Goal: Information Seeking & Learning: Learn about a topic

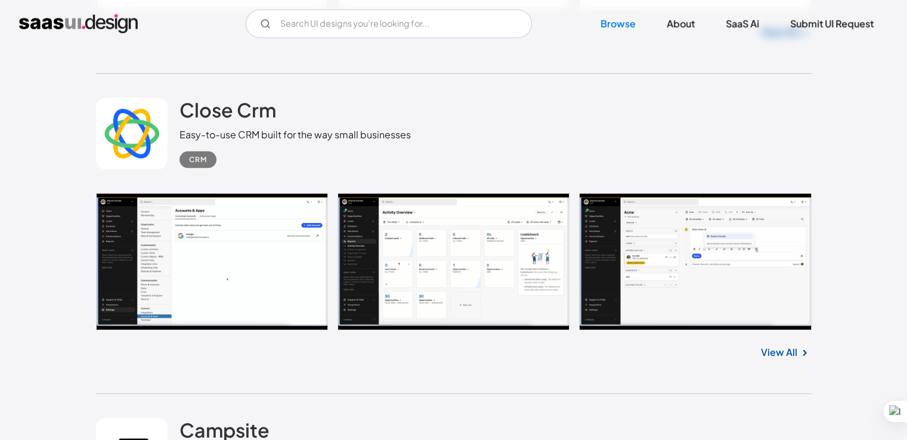
scroll to position [3765, 0]
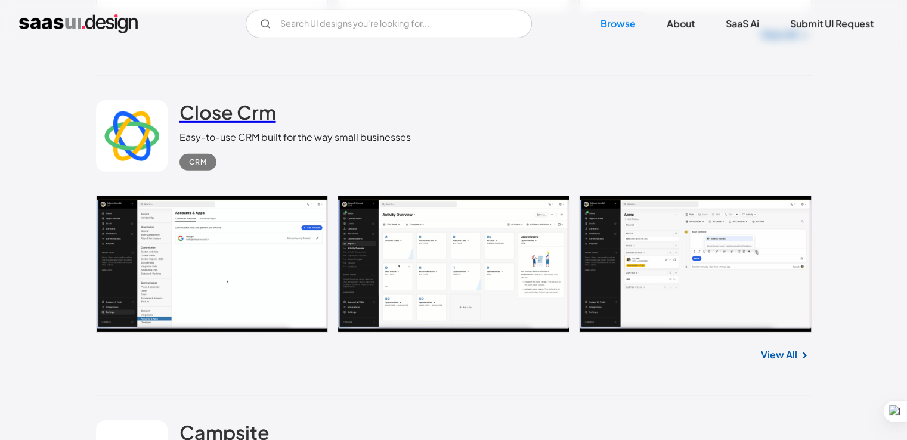
click at [204, 110] on h2 "Close Crm" at bounding box center [228, 112] width 97 height 24
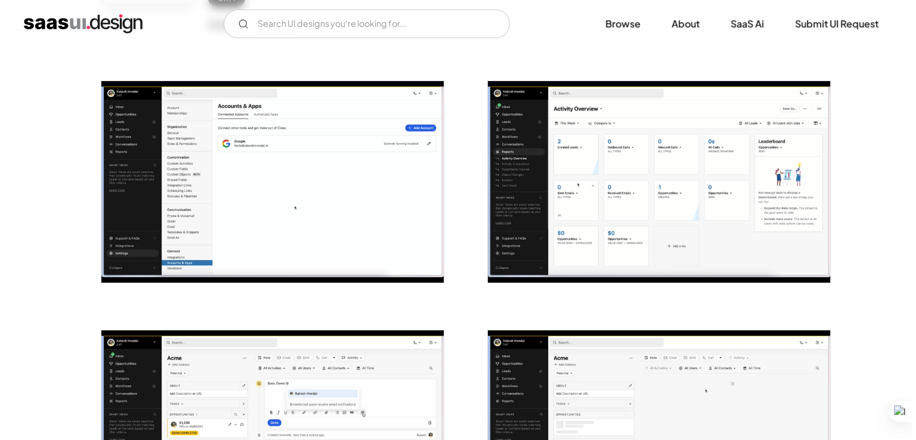
scroll to position [202, 0]
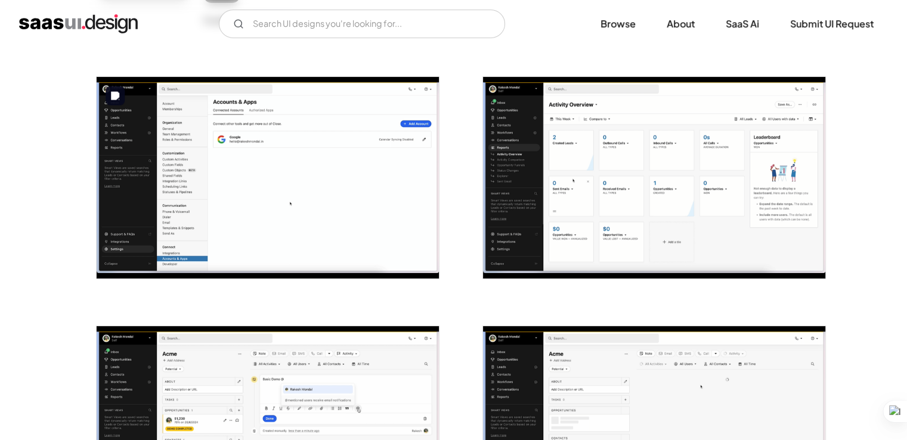
click at [231, 147] on img "open lightbox" at bounding box center [268, 178] width 342 height 202
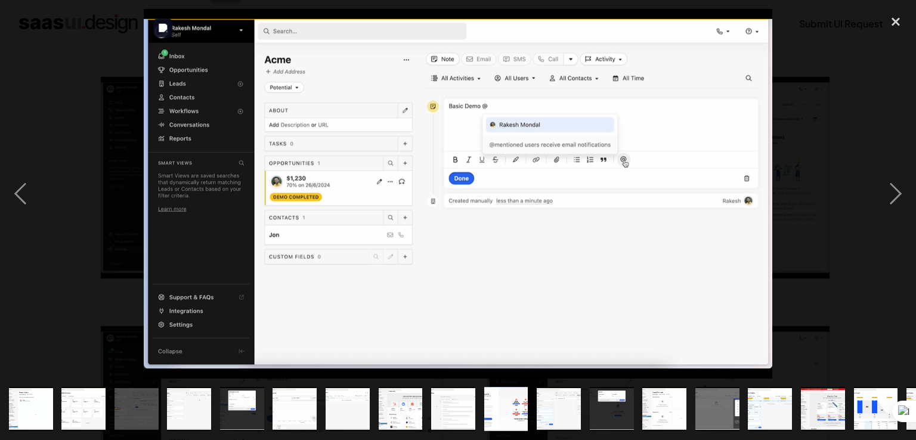
drag, startPoint x: 681, startPoint y: 123, endPoint x: 666, endPoint y: 131, distance: 17.3
click at [666, 131] on img at bounding box center [458, 194] width 629 height 370
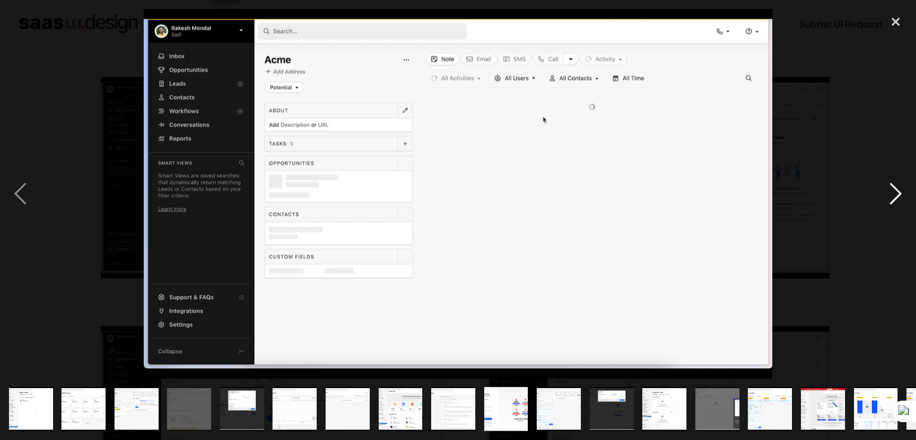
click at [892, 193] on div "next image" at bounding box center [896, 194] width 41 height 370
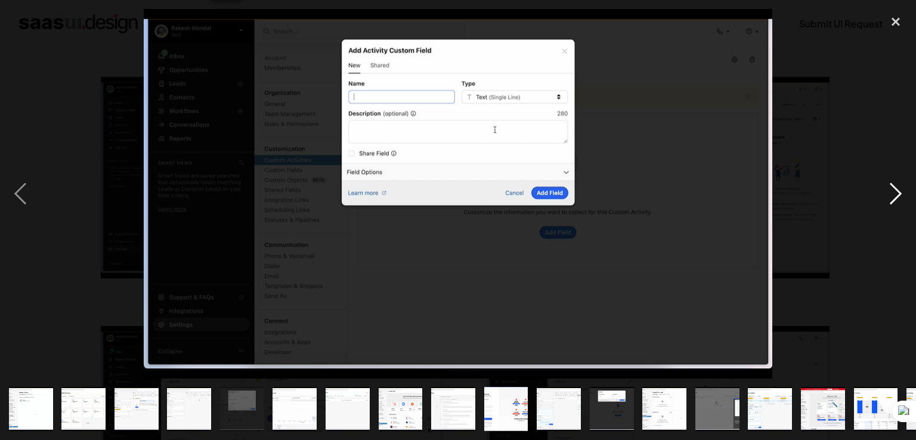
click at [892, 193] on div "next image" at bounding box center [896, 194] width 41 height 370
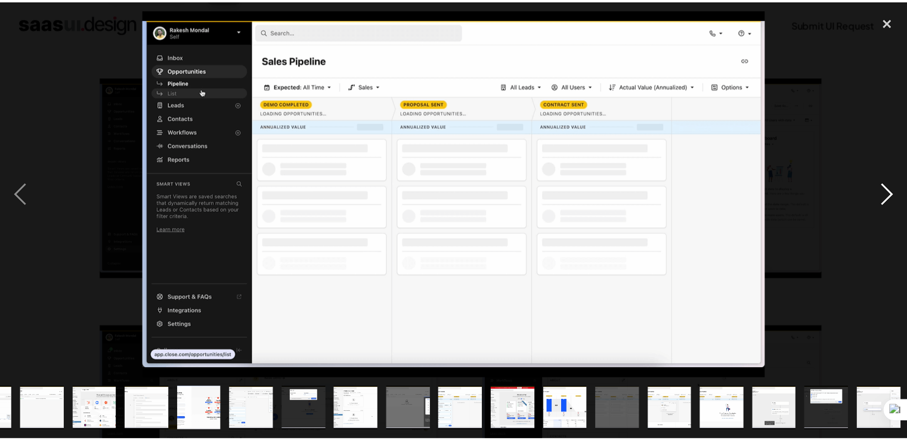
scroll to position [0, 307]
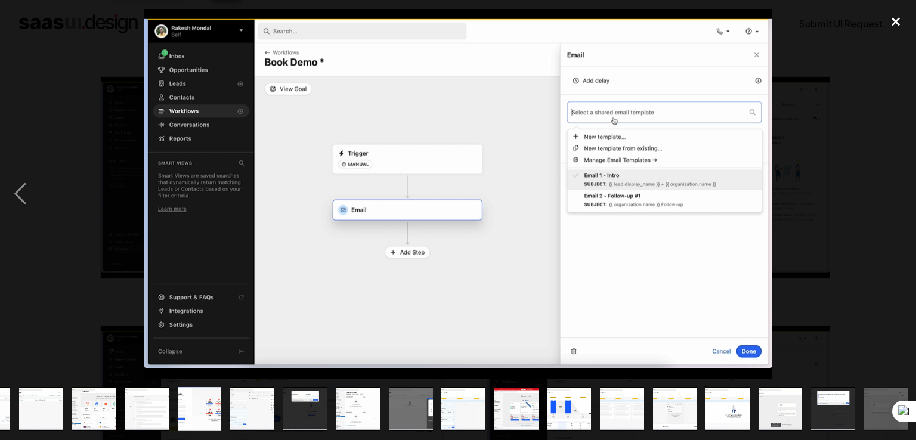
click at [893, 21] on div "close lightbox" at bounding box center [896, 22] width 41 height 26
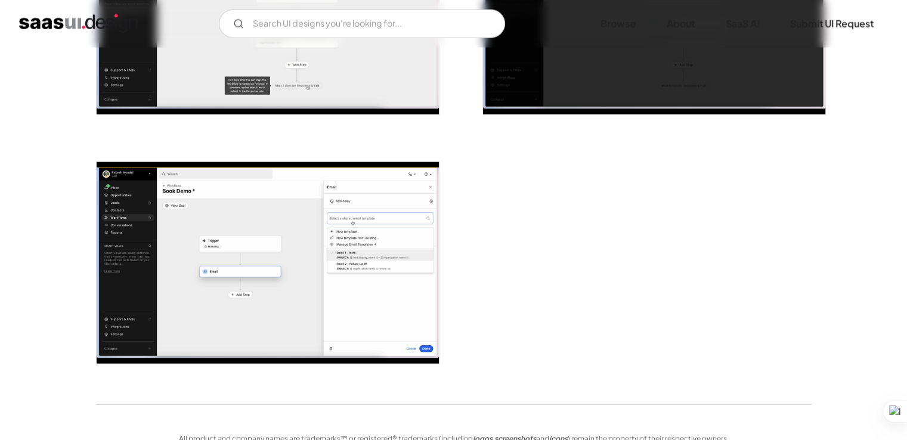
scroll to position [2870, 0]
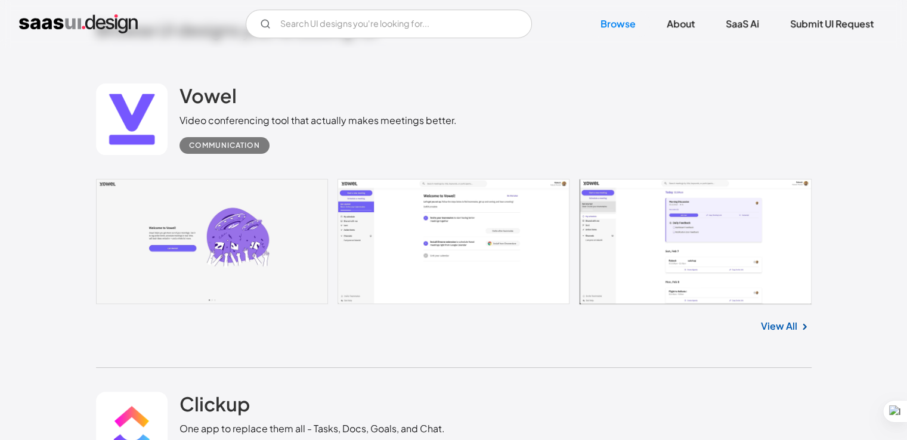
scroll to position [329, 0]
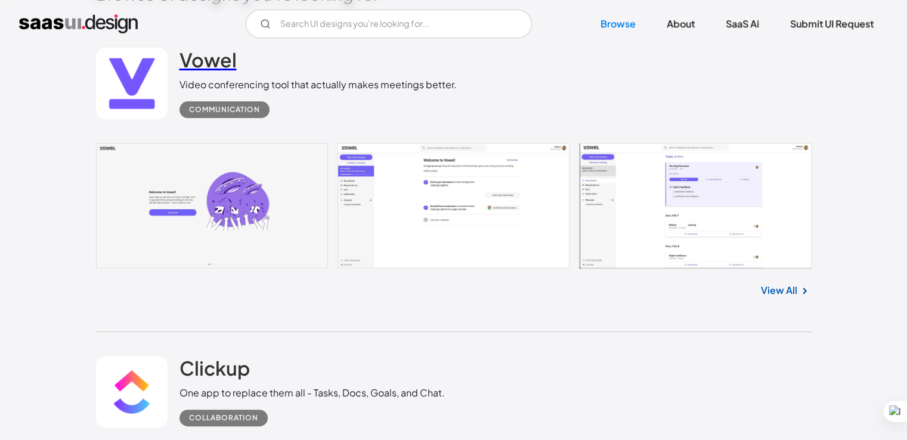
click at [211, 54] on h2 "Vowel" at bounding box center [208, 60] width 57 height 24
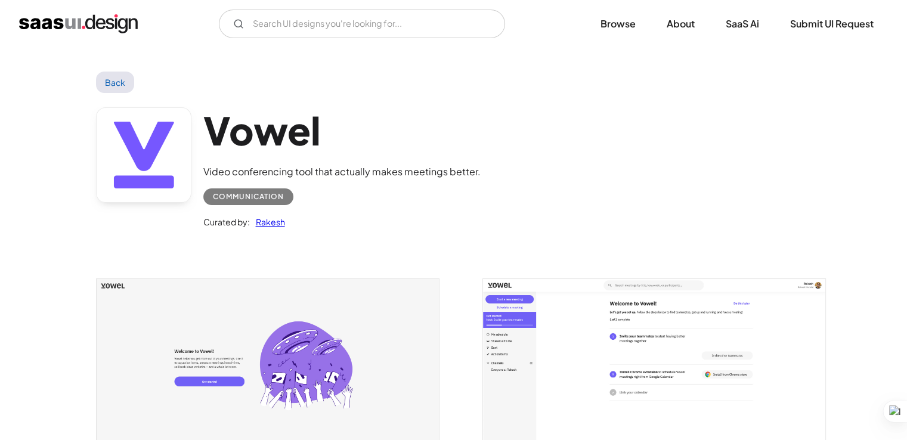
click at [146, 184] on link at bounding box center [143, 154] width 95 height 95
click at [252, 305] on img "open lightbox" at bounding box center [268, 371] width 342 height 184
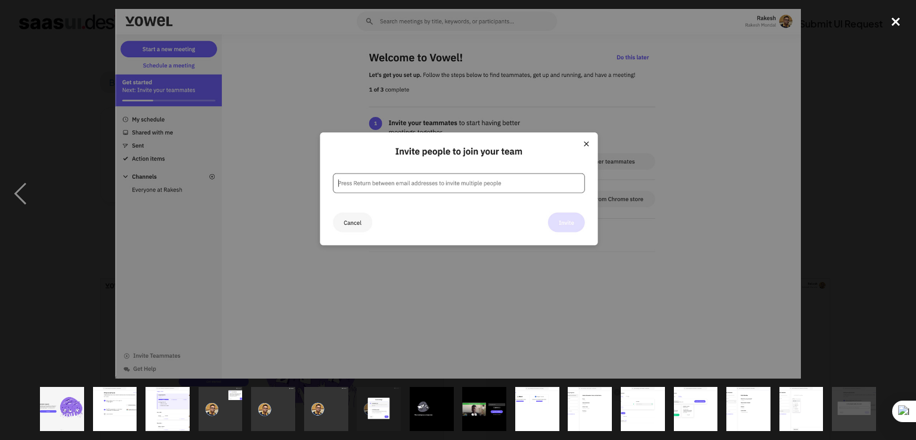
click at [886, 18] on div "close lightbox" at bounding box center [896, 22] width 41 height 26
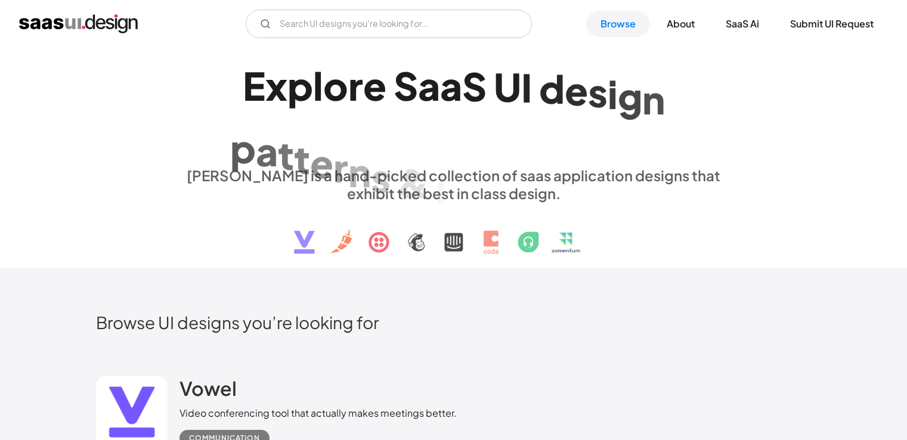
scroll to position [484, 0]
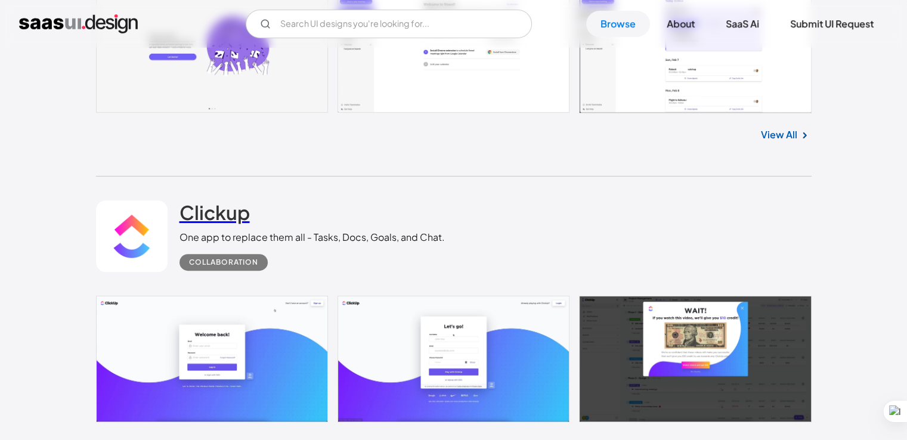
click at [224, 213] on h2 "Clickup" at bounding box center [215, 212] width 70 height 24
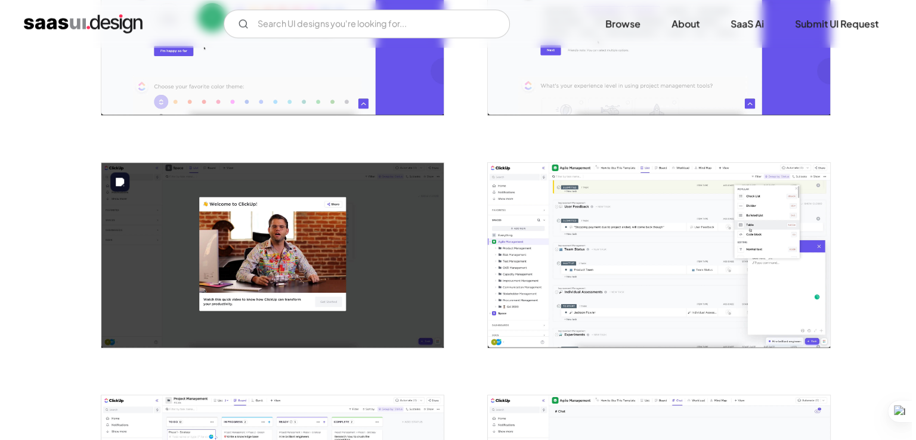
scroll to position [816, 0]
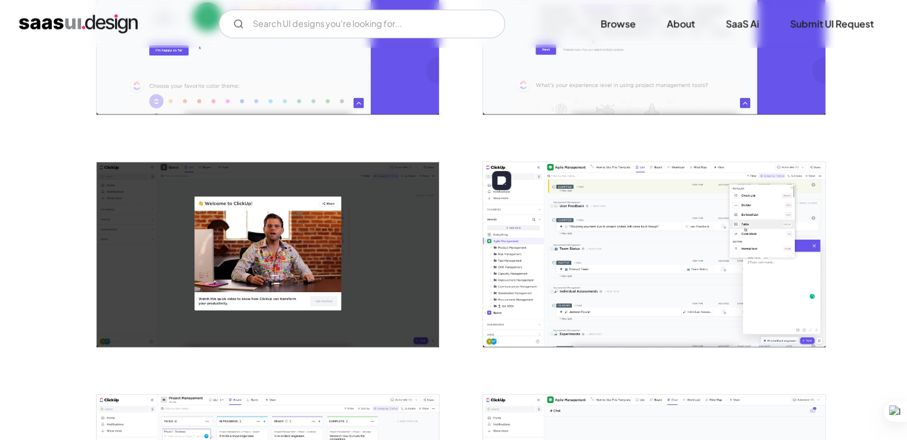
click at [556, 224] on img "open lightbox" at bounding box center [654, 254] width 342 height 185
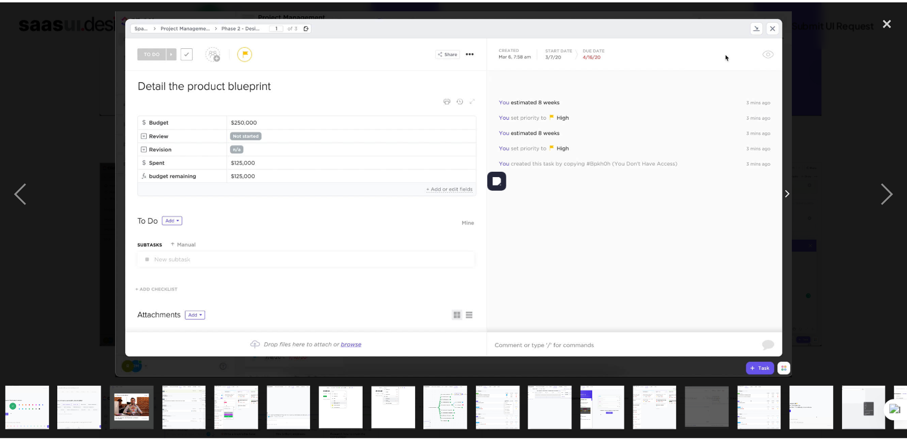
scroll to position [0, 254]
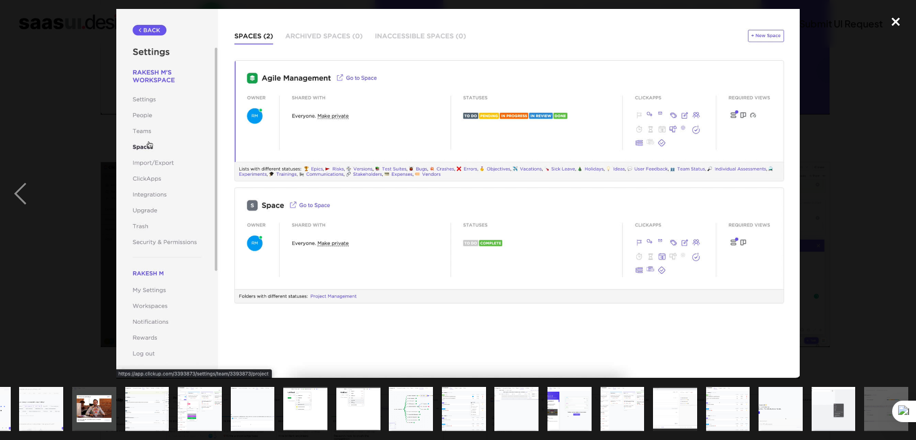
click at [895, 23] on div "close lightbox" at bounding box center [896, 22] width 41 height 26
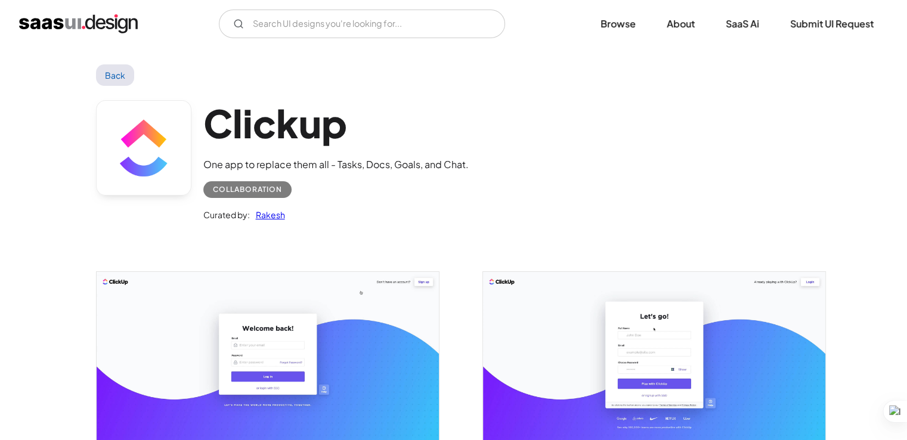
scroll to position [7, 0]
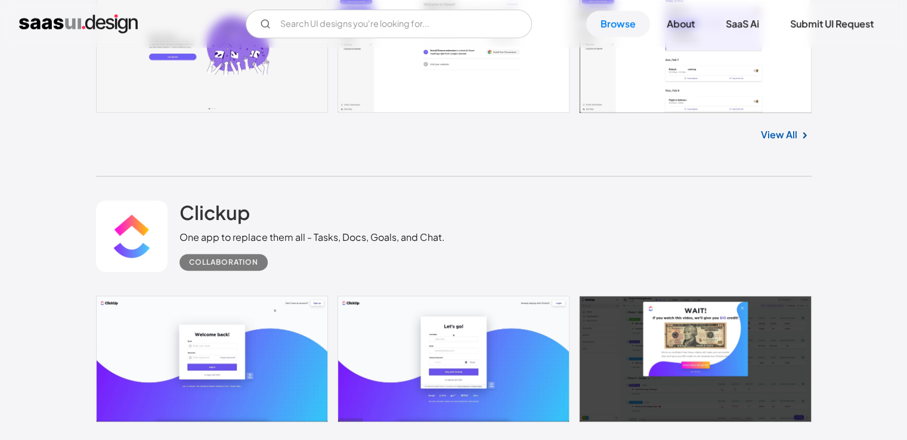
scroll to position [484, 0]
drag, startPoint x: 160, startPoint y: 0, endPoint x: 0, endPoint y: 115, distance: 197.2
drag, startPoint x: 140, startPoint y: 36, endPoint x: 94, endPoint y: 110, distance: 86.8
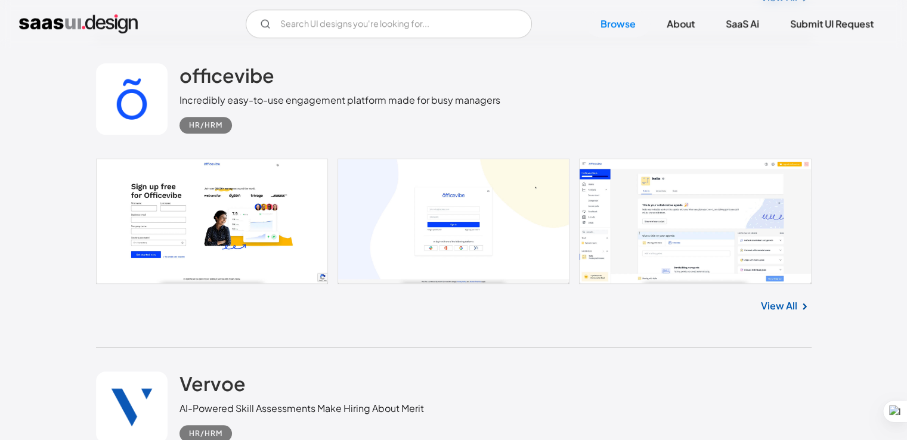
scroll to position [931, 0]
click at [252, 83] on h2 "officevibe" at bounding box center [227, 75] width 95 height 24
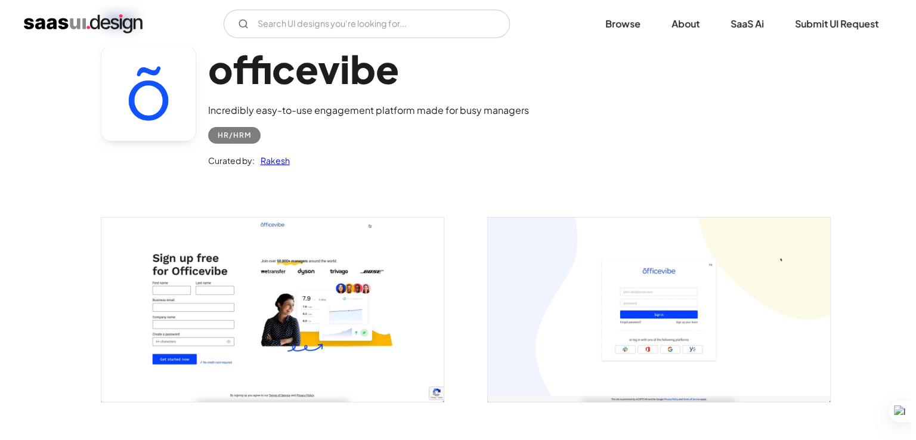
scroll to position [63, 0]
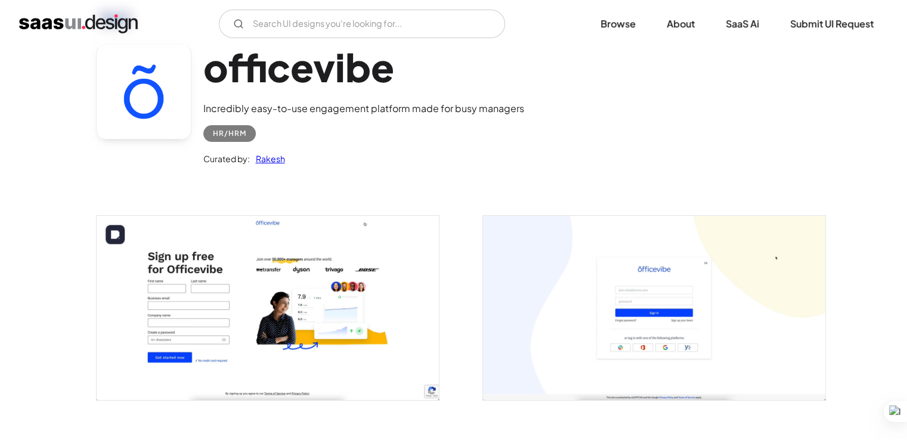
click at [303, 320] on img "open lightbox" at bounding box center [268, 308] width 342 height 184
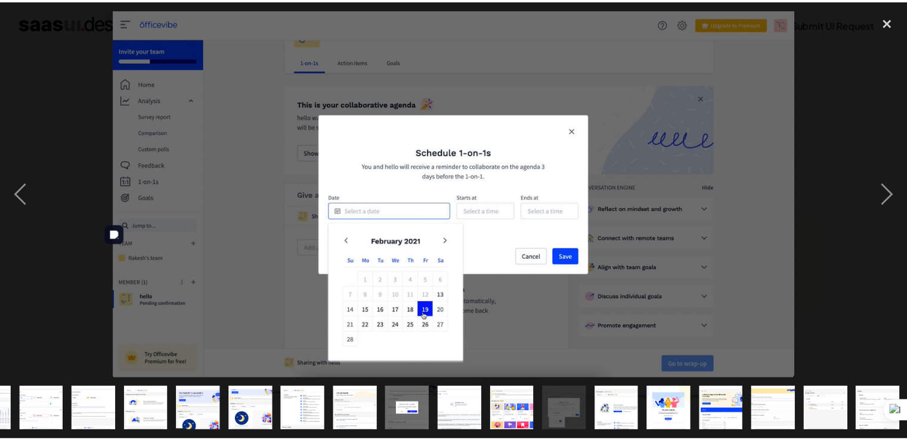
scroll to position [0, 359]
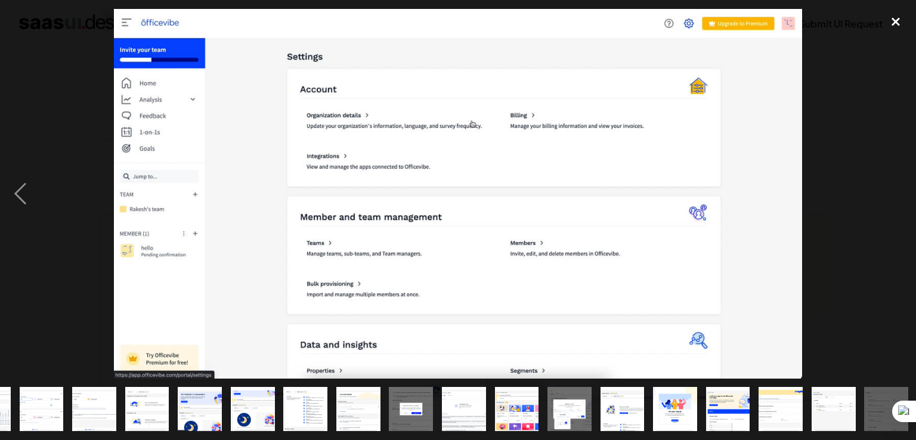
click at [883, 17] on div "close lightbox" at bounding box center [896, 22] width 41 height 26
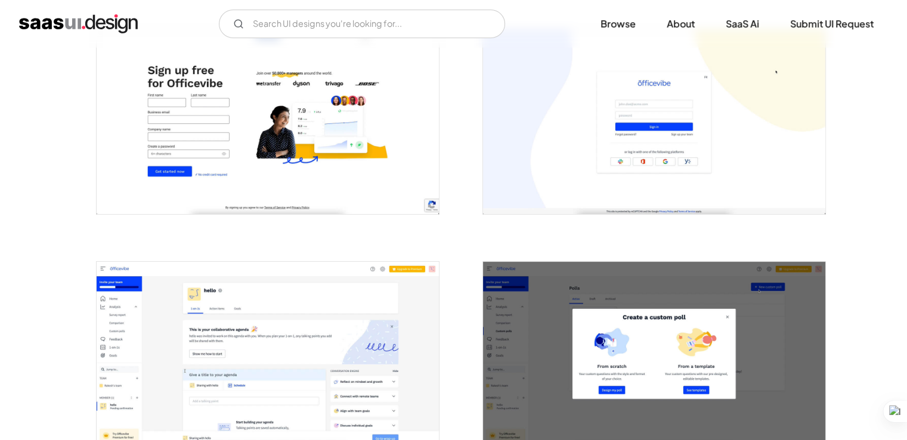
scroll to position [0, 0]
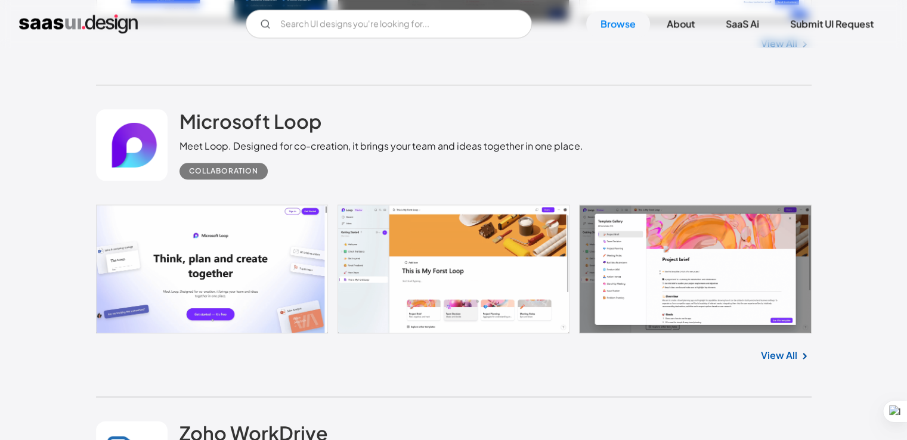
scroll to position [1508, 0]
click at [232, 118] on h2 "Microsoft Loop" at bounding box center [251, 121] width 142 height 24
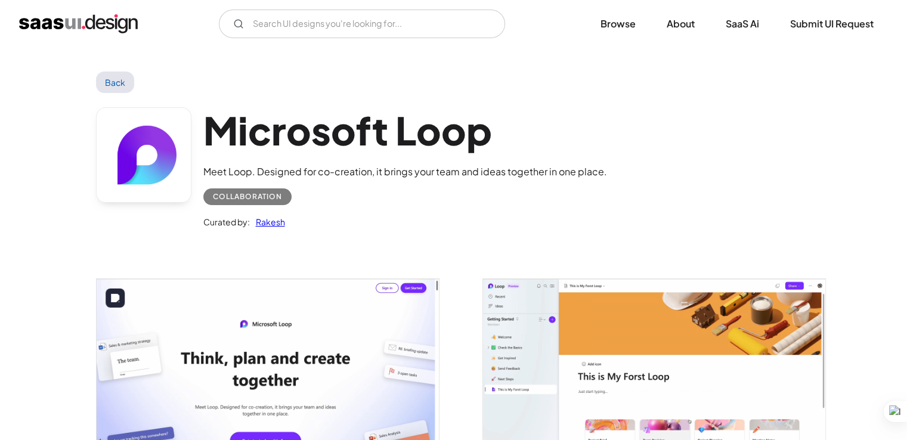
click at [347, 344] on img "open lightbox" at bounding box center [268, 374] width 342 height 190
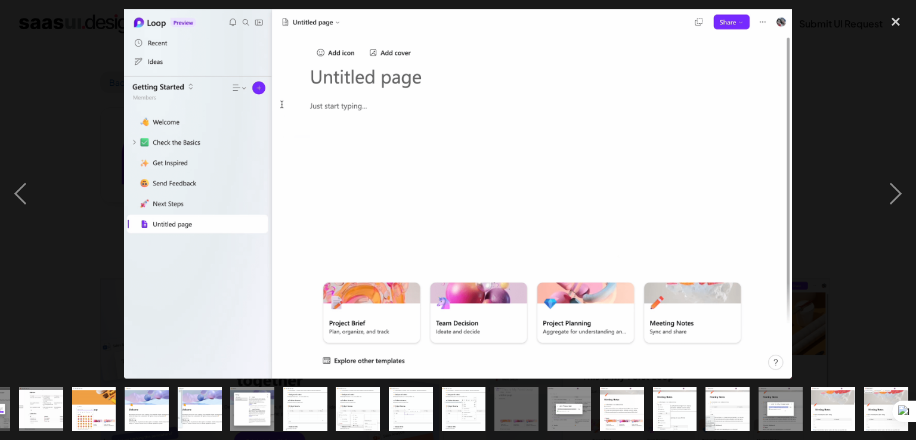
scroll to position [0, 412]
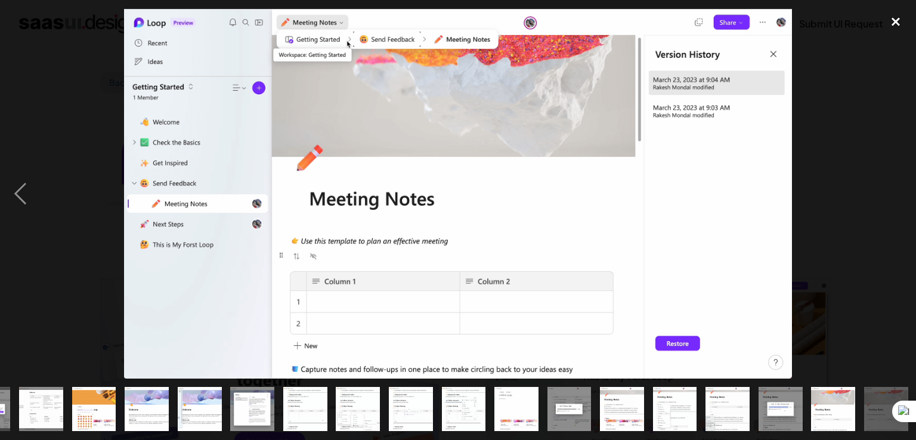
click at [894, 23] on div "close lightbox" at bounding box center [896, 22] width 41 height 26
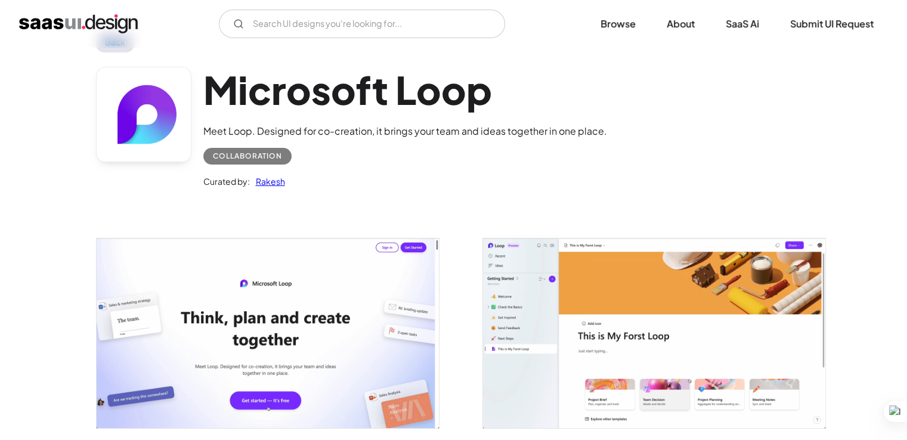
scroll to position [33, 0]
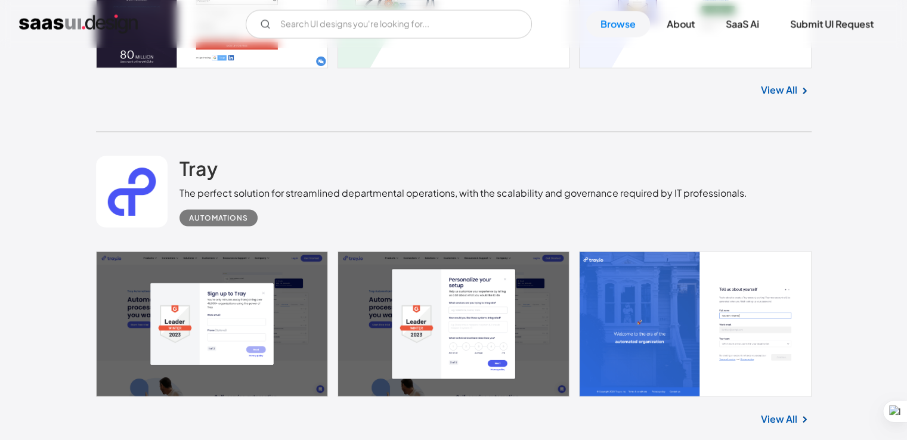
scroll to position [2108, 0]
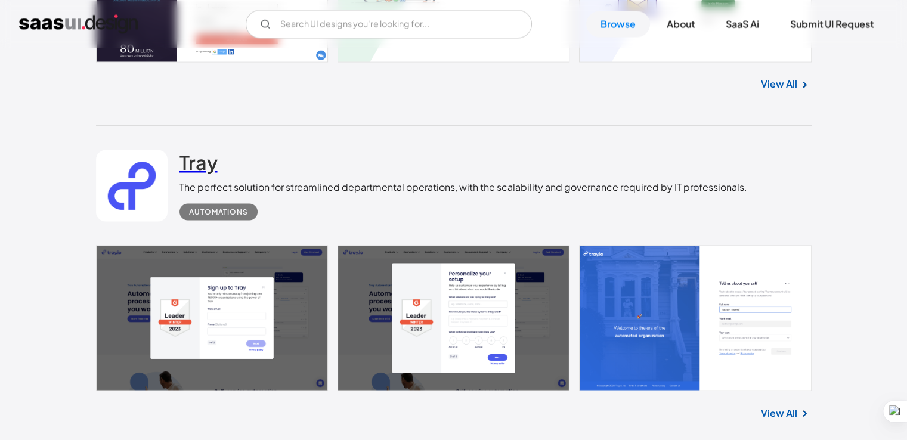
click at [201, 164] on h2 "Tray" at bounding box center [199, 162] width 38 height 24
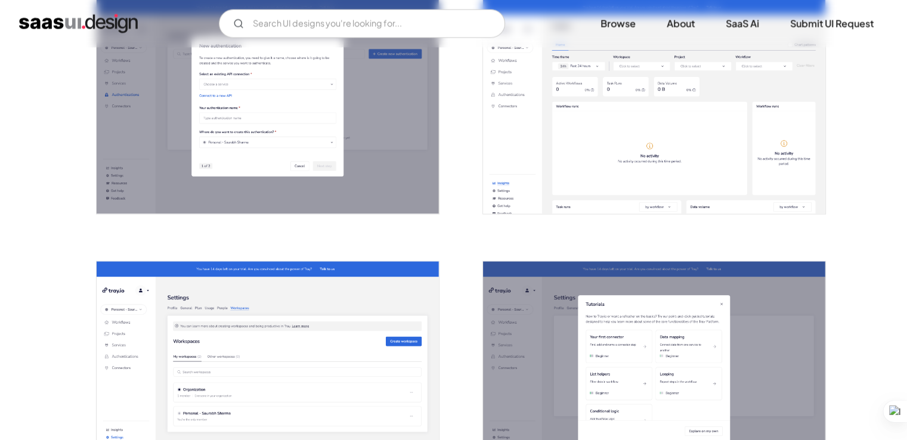
scroll to position [2505, 0]
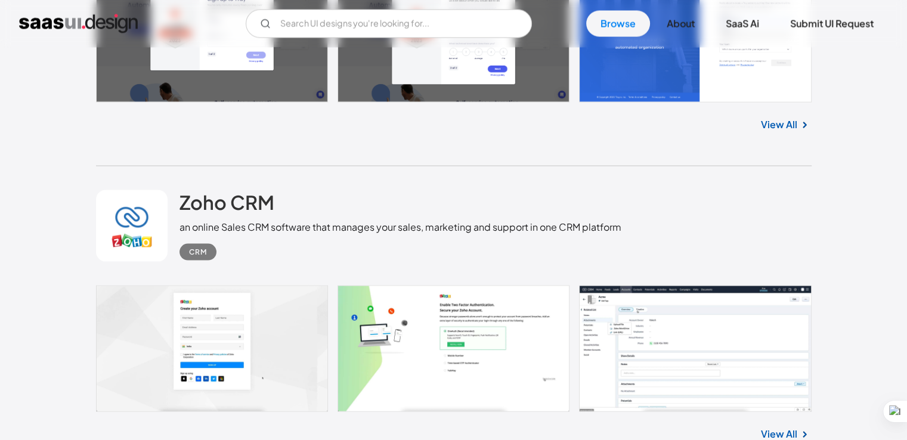
scroll to position [2398, 0]
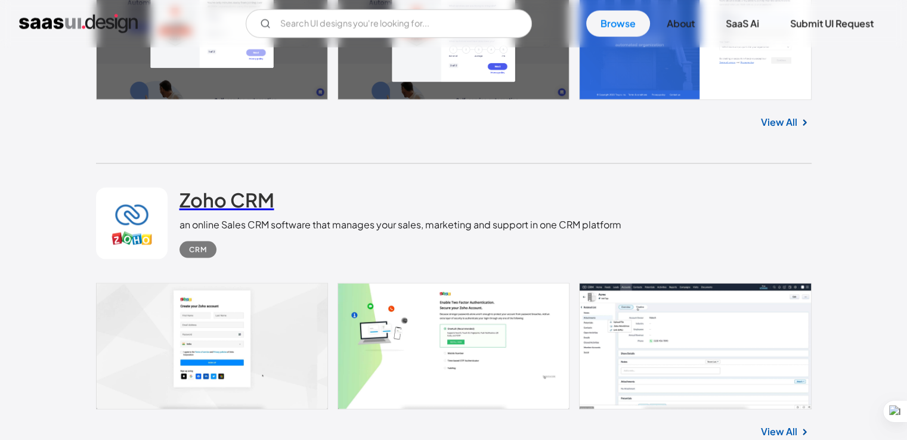
click at [225, 209] on h2 "Zoho CRM" at bounding box center [227, 200] width 95 height 24
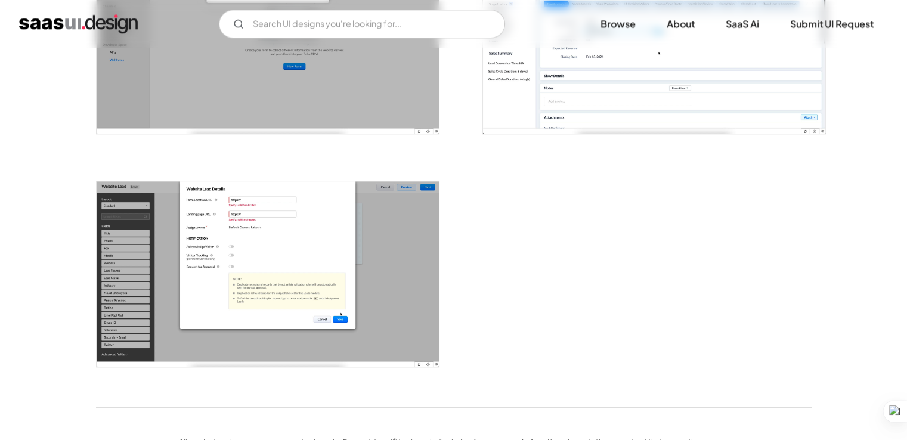
scroll to position [1520, 0]
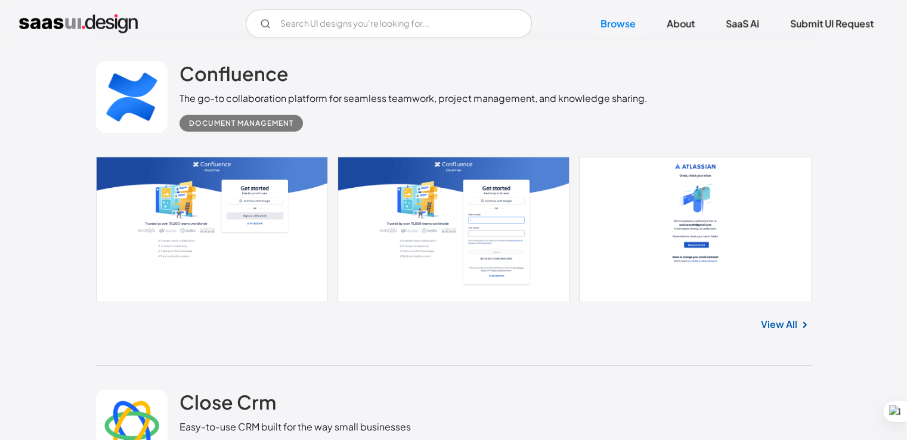
scroll to position [3476, 0]
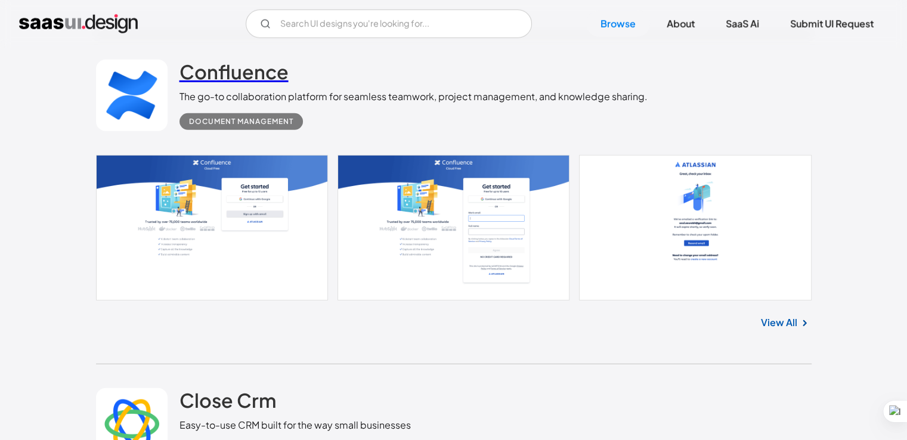
click at [230, 81] on h2 "Confluence" at bounding box center [234, 72] width 109 height 24
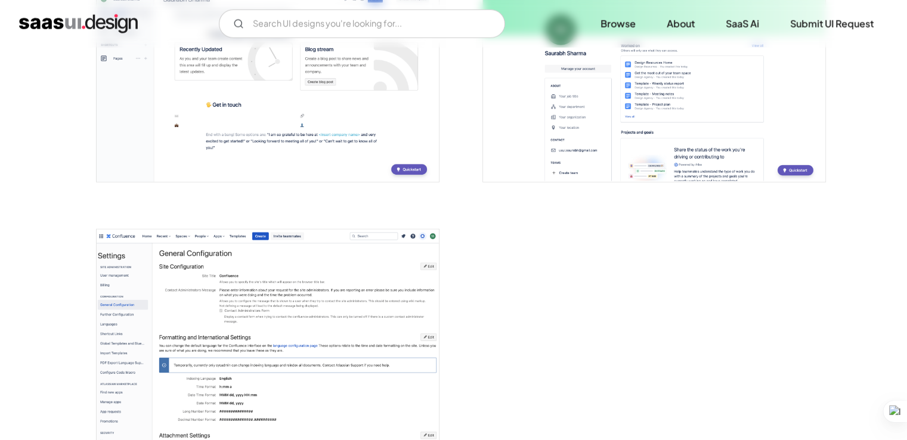
scroll to position [3288, 0]
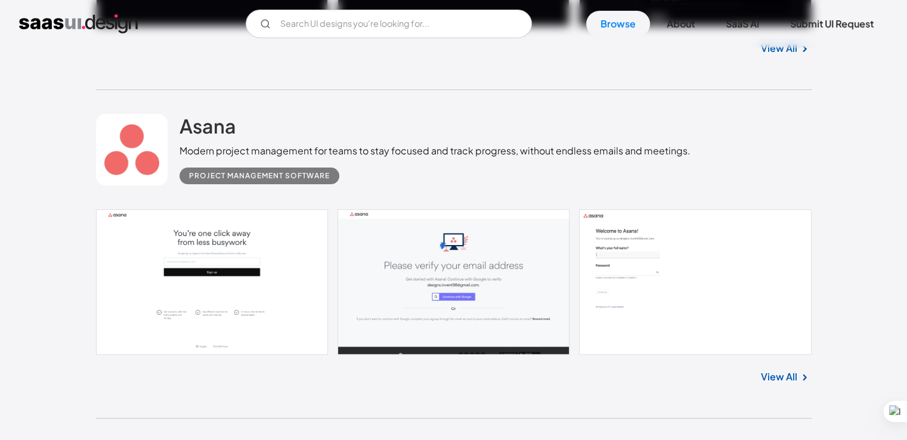
scroll to position [4716, 0]
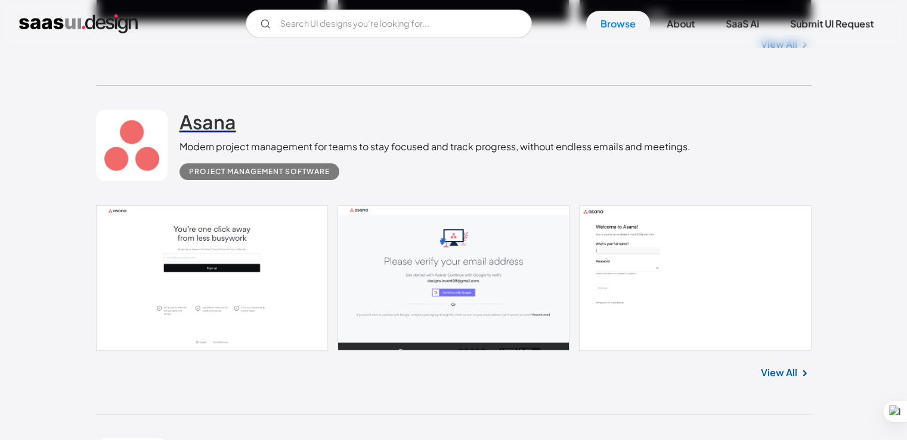
click at [214, 123] on h2 "Asana" at bounding box center [208, 122] width 57 height 24
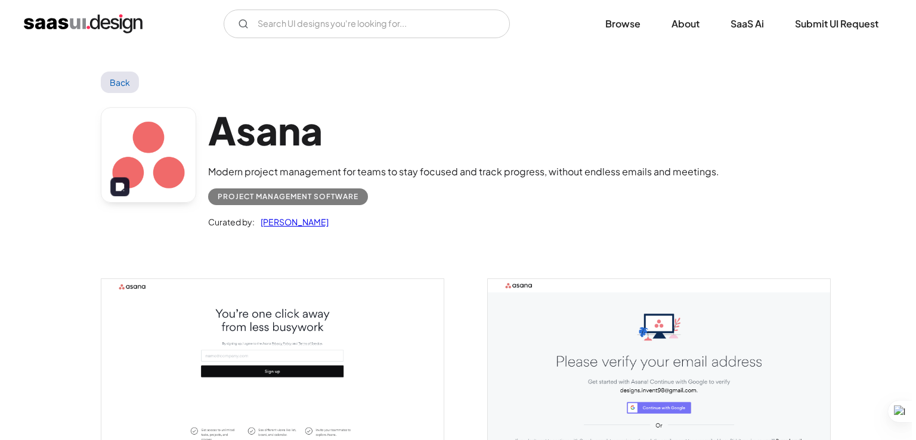
scroll to position [111, 0]
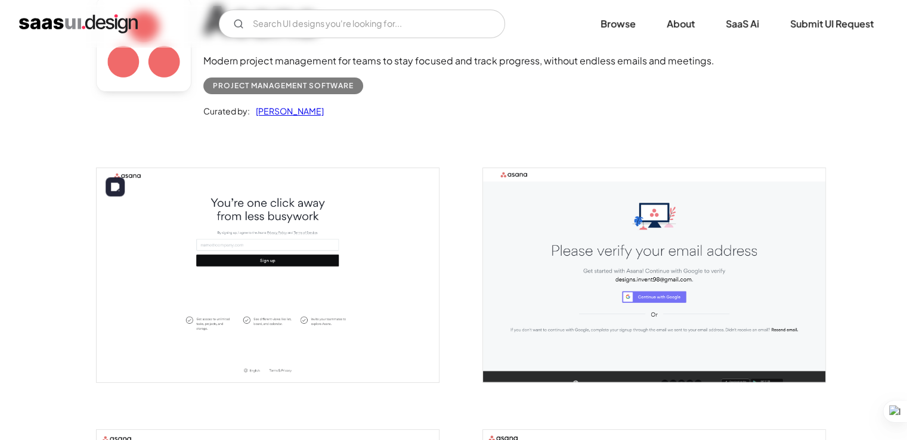
click at [241, 230] on img "open lightbox" at bounding box center [268, 275] width 342 height 214
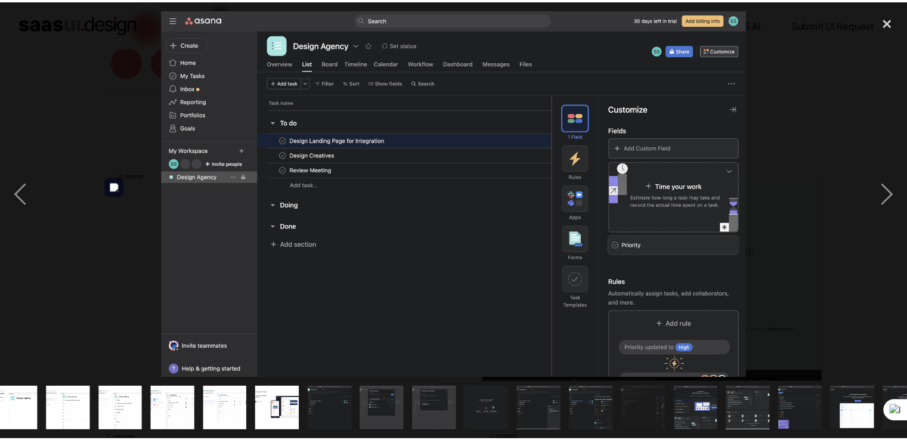
scroll to position [0, 359]
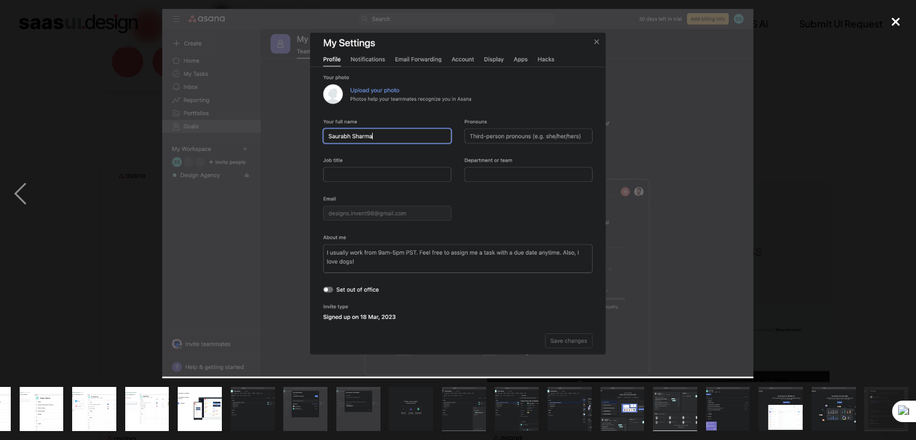
click at [897, 16] on div "close lightbox" at bounding box center [896, 22] width 41 height 26
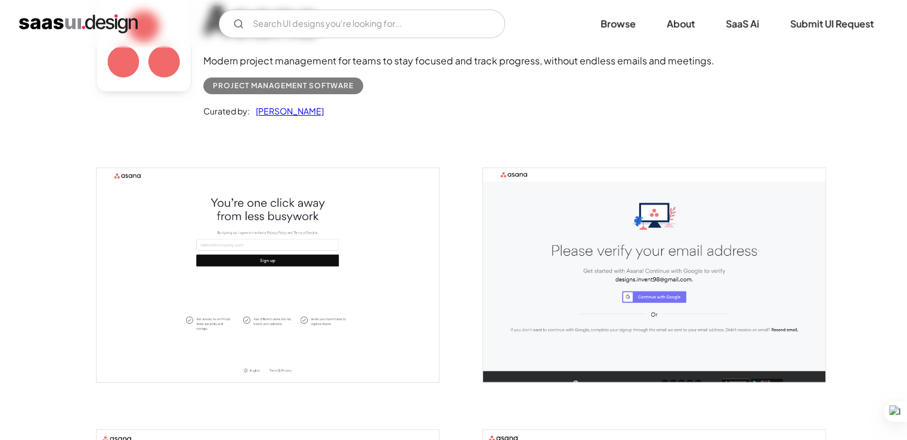
scroll to position [0, 0]
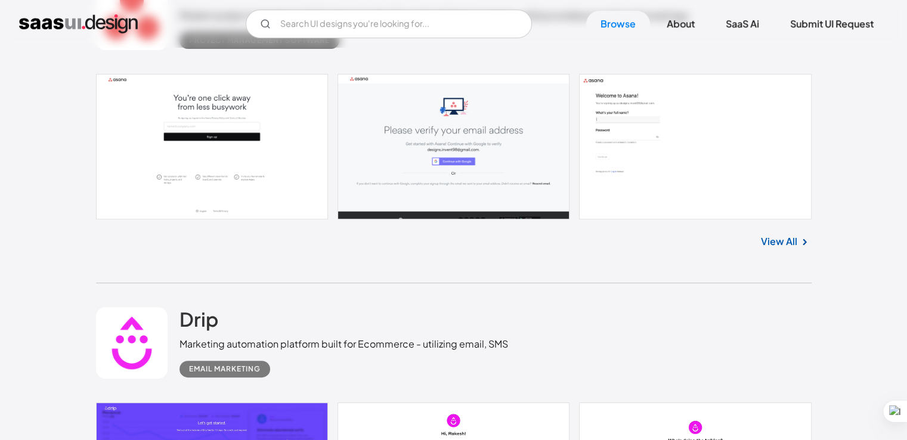
scroll to position [4843, 0]
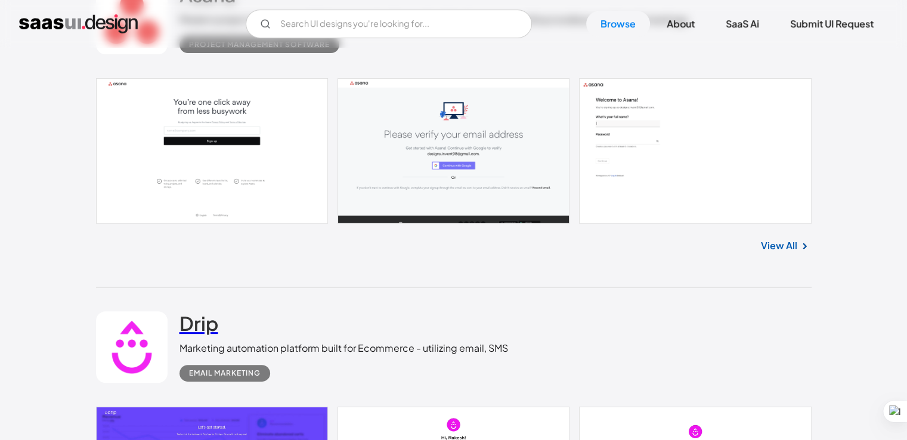
click at [209, 311] on h2 "Drip" at bounding box center [199, 323] width 39 height 24
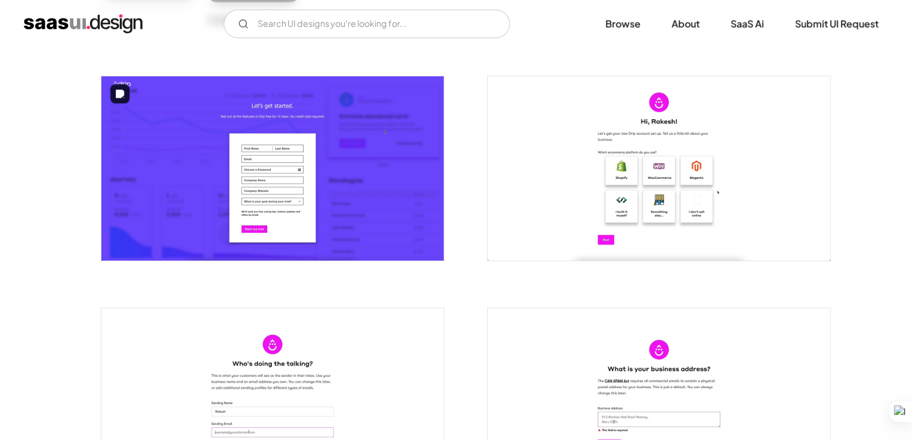
scroll to position [204, 0]
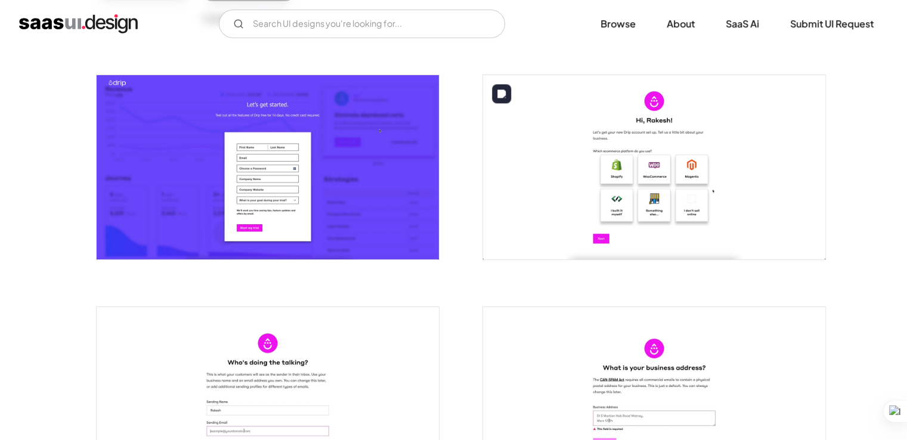
click at [650, 182] on img "open lightbox" at bounding box center [654, 167] width 342 height 184
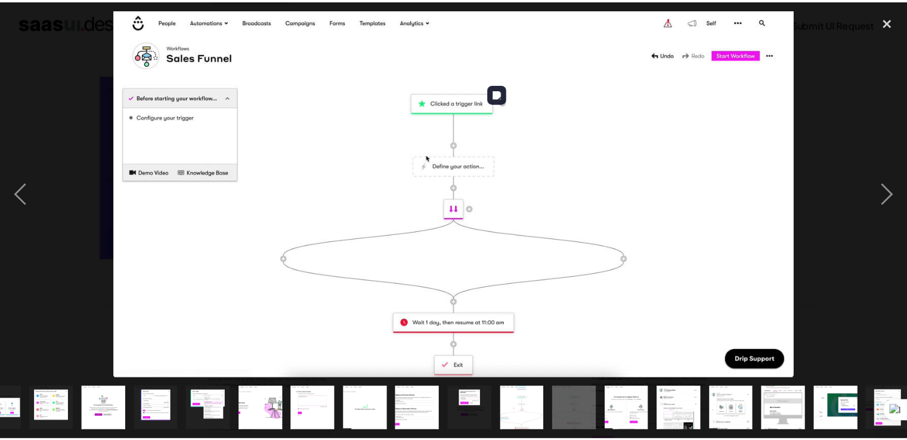
scroll to position [0, 412]
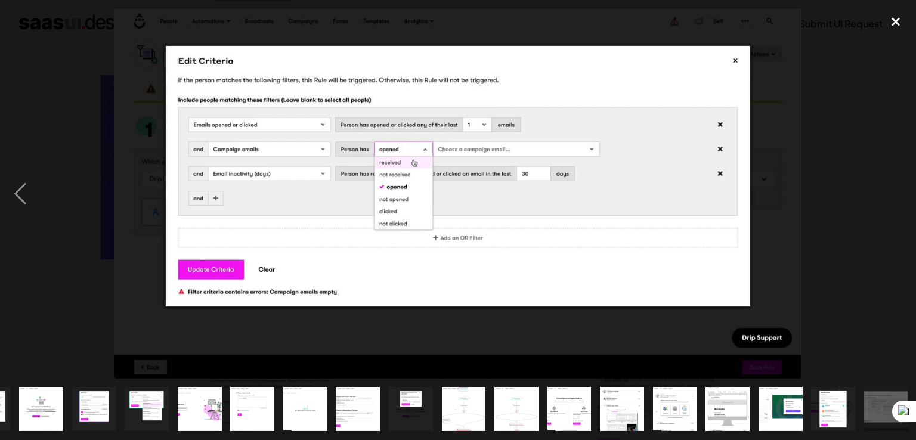
click at [894, 22] on div "close lightbox" at bounding box center [896, 22] width 41 height 26
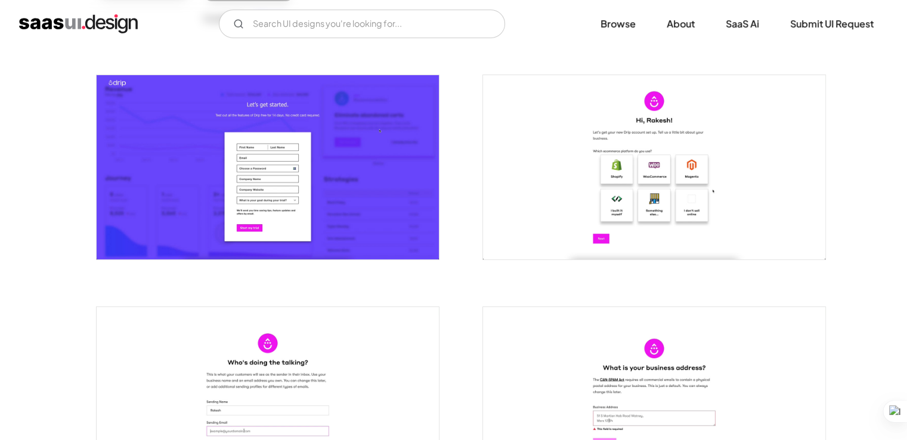
scroll to position [0, 0]
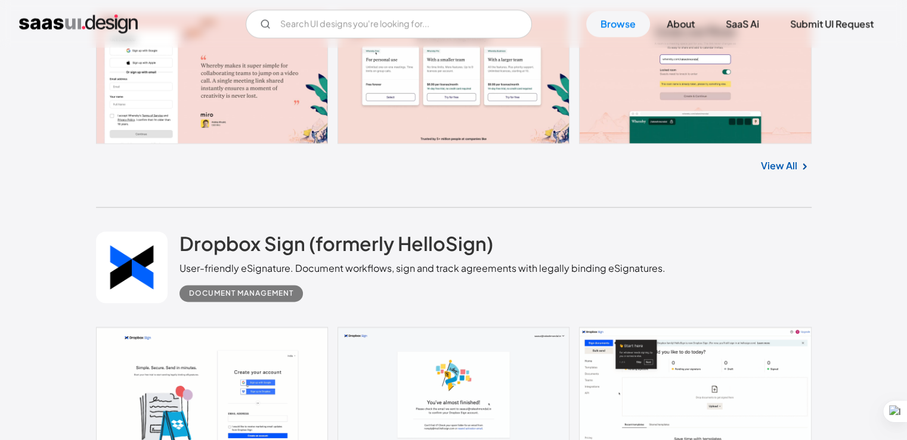
scroll to position [6158, 0]
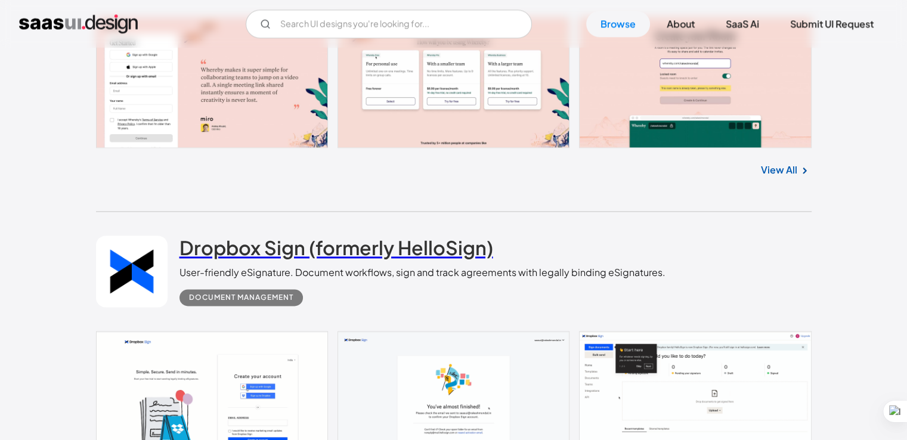
click at [325, 236] on h2 "Dropbox Sign (formerly HelloSign)" at bounding box center [337, 248] width 314 height 24
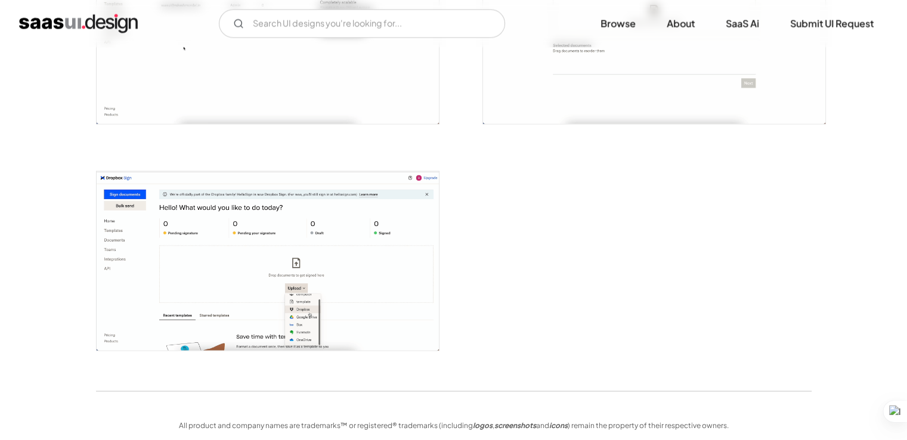
scroll to position [2426, 0]
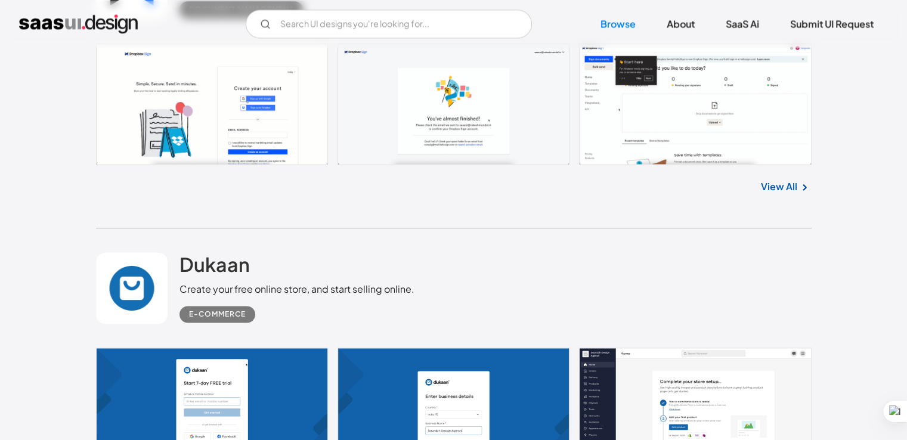
scroll to position [6495, 0]
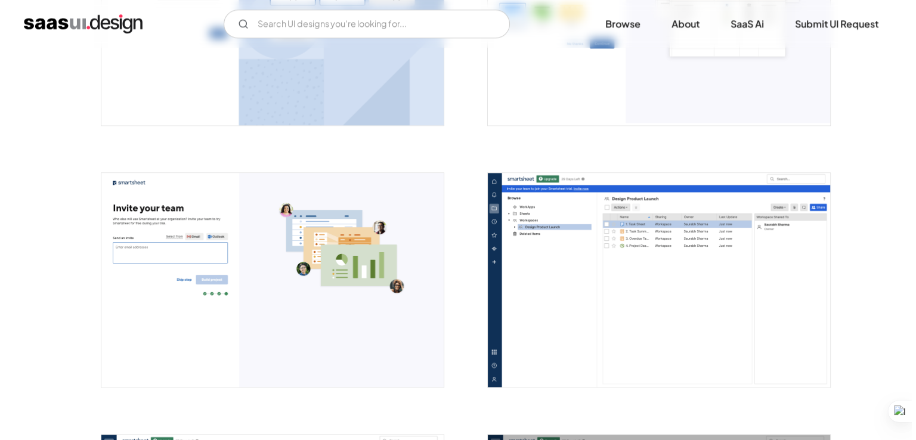
scroll to position [1416, 0]
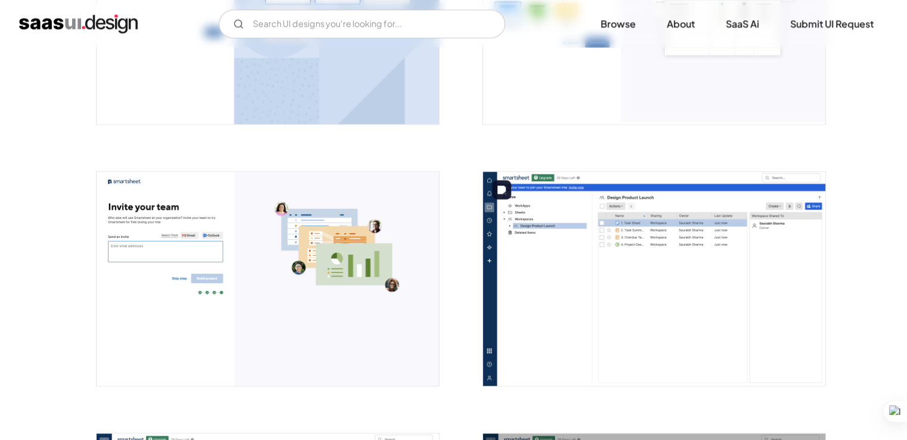
click at [601, 236] on img "open lightbox" at bounding box center [654, 279] width 342 height 214
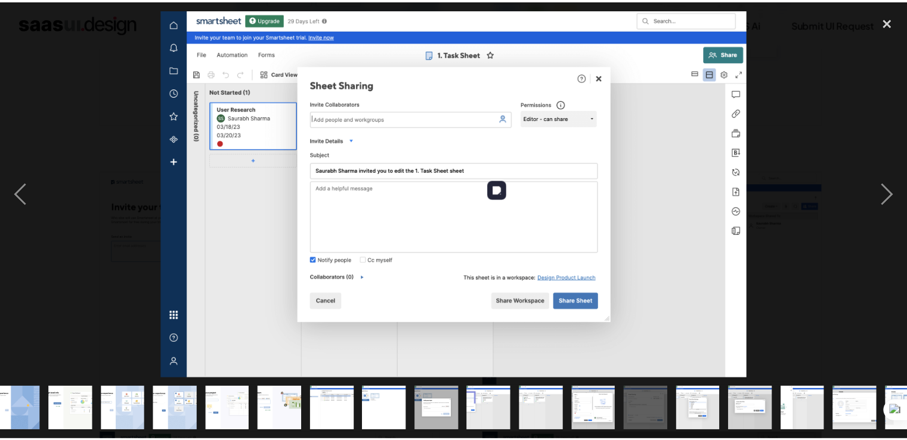
scroll to position [0, 359]
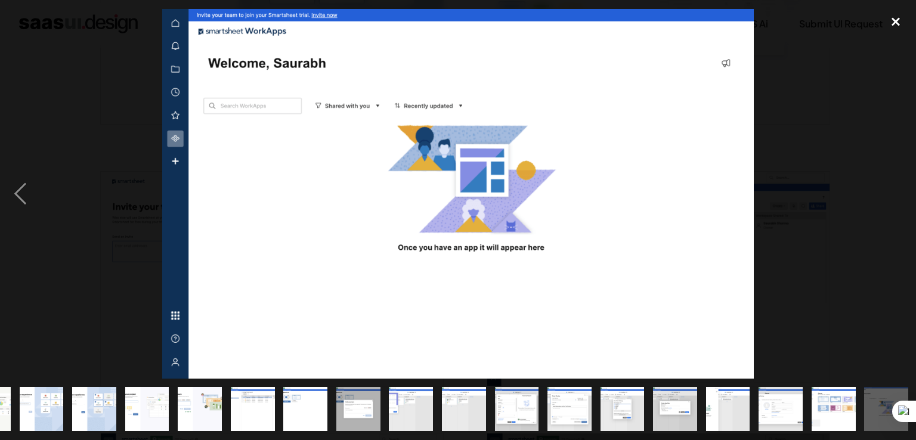
click at [890, 23] on div "close lightbox" at bounding box center [896, 22] width 41 height 26
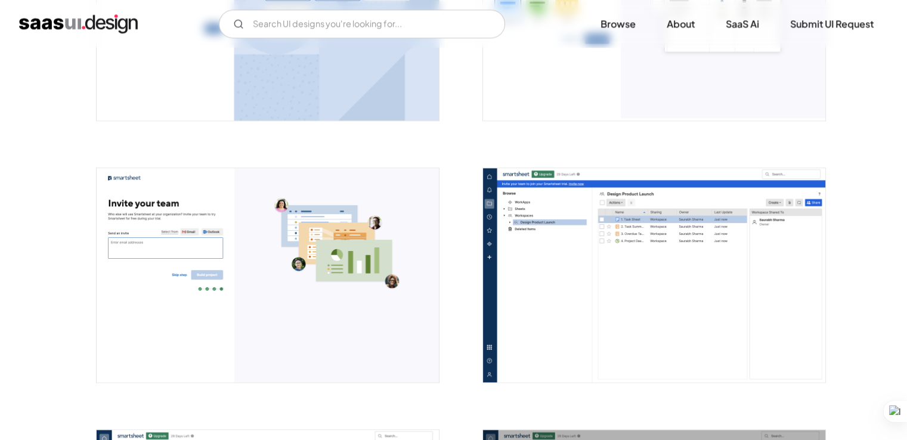
scroll to position [1422, 0]
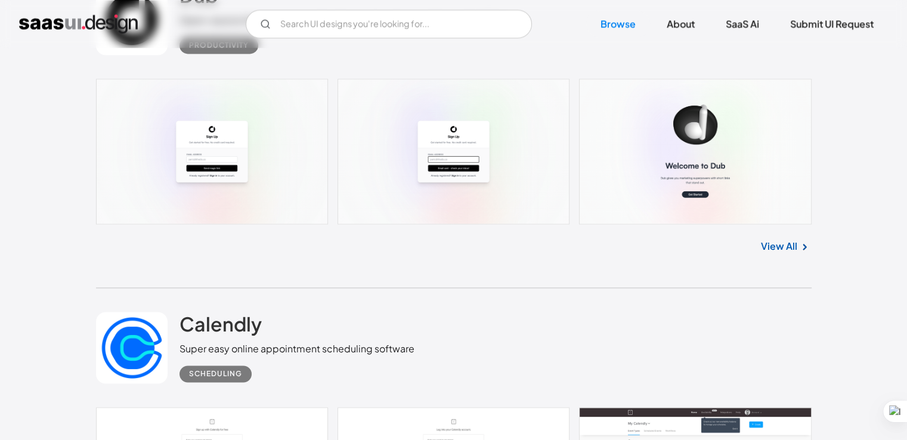
scroll to position [10880, 0]
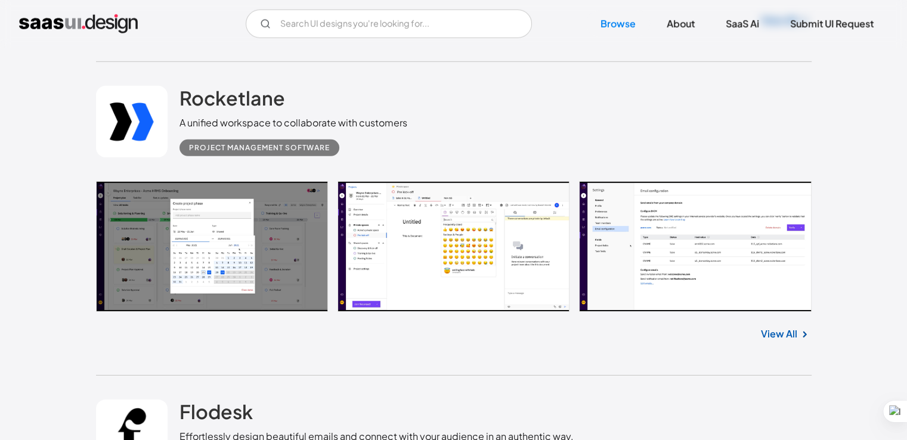
scroll to position [12667, 0]
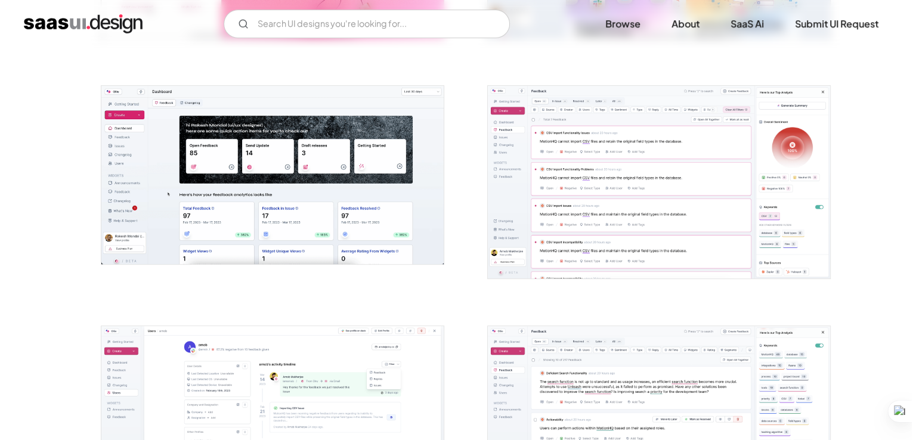
scroll to position [418, 0]
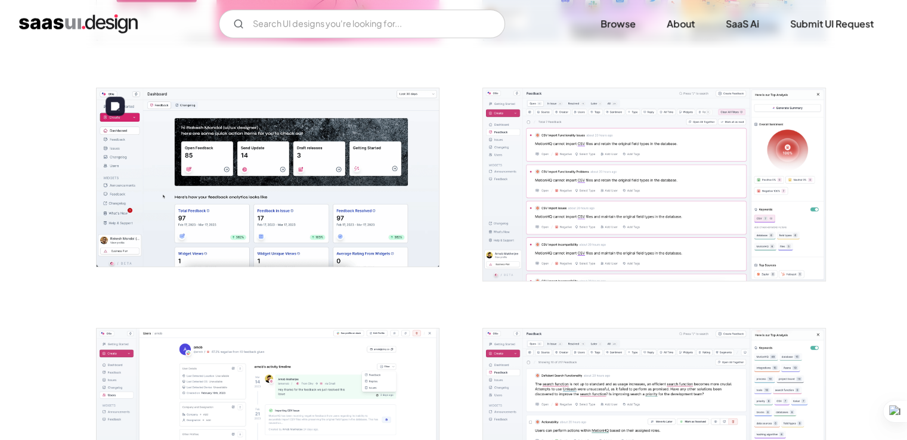
click at [305, 182] on img "open lightbox" at bounding box center [268, 177] width 342 height 178
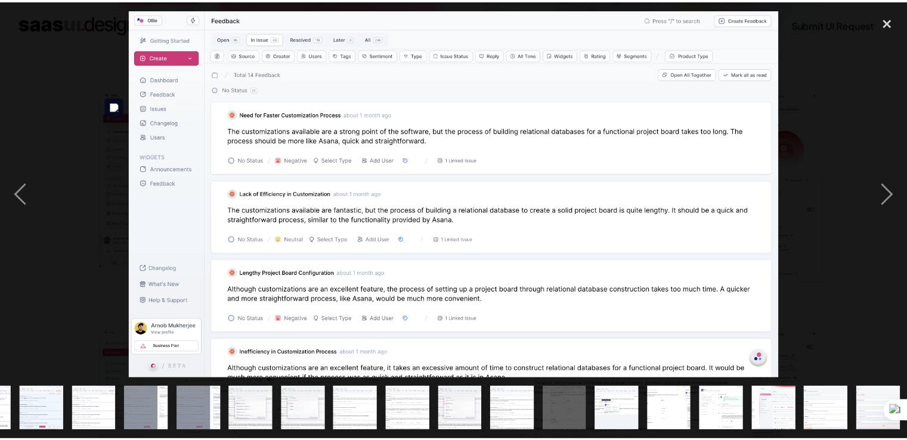
scroll to position [0, 412]
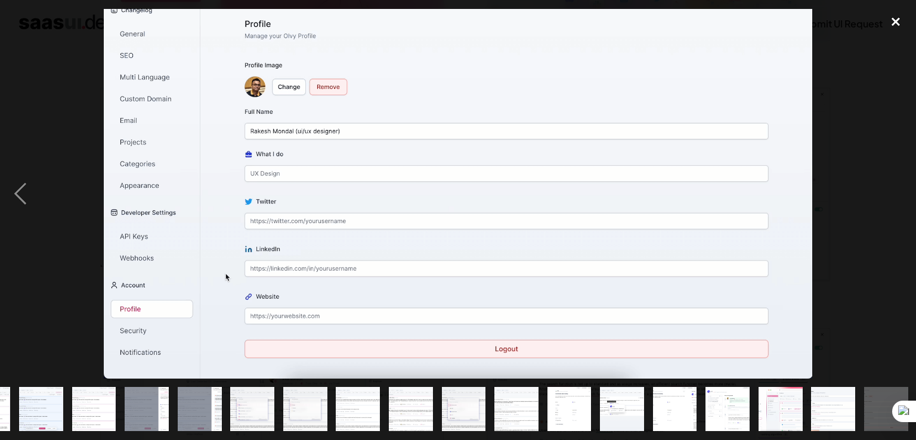
click at [893, 17] on div "close lightbox" at bounding box center [896, 22] width 41 height 26
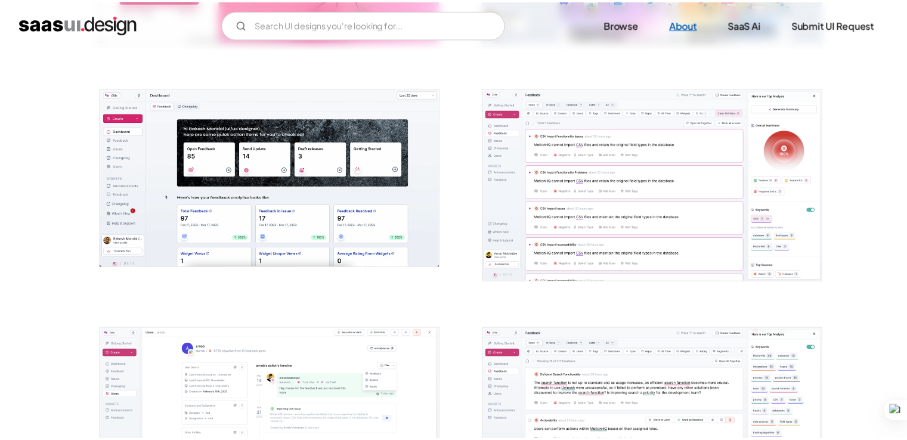
scroll to position [0, 0]
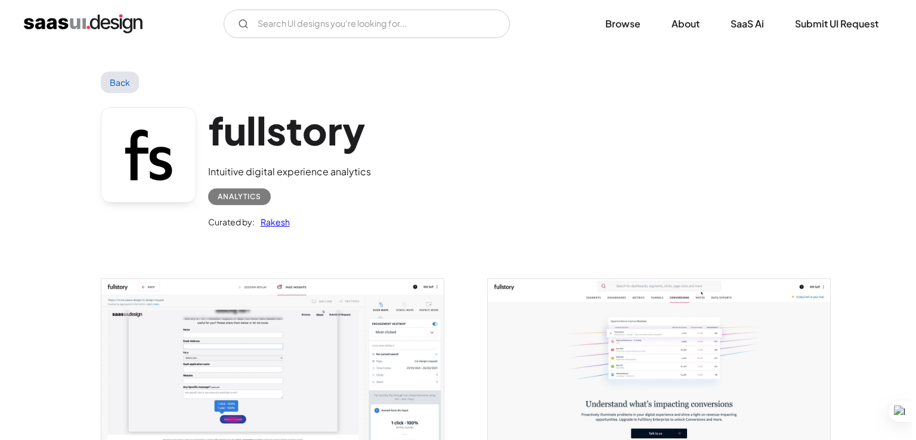
scroll to position [107, 0]
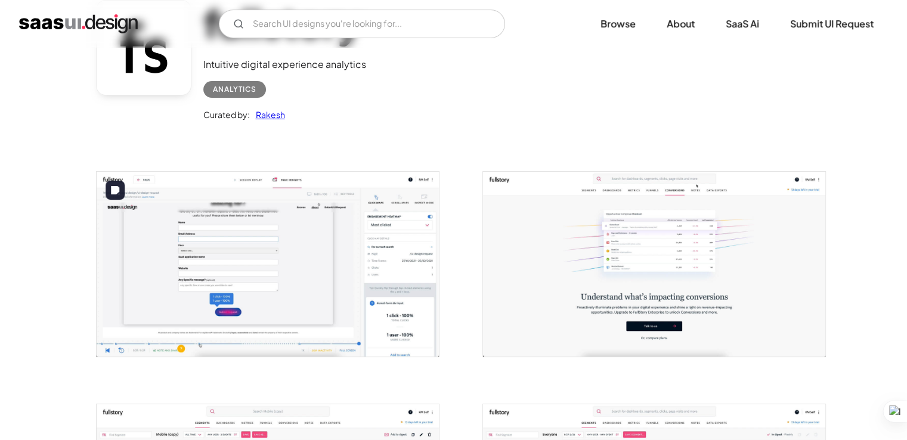
click at [353, 235] on img "open lightbox" at bounding box center [268, 264] width 342 height 185
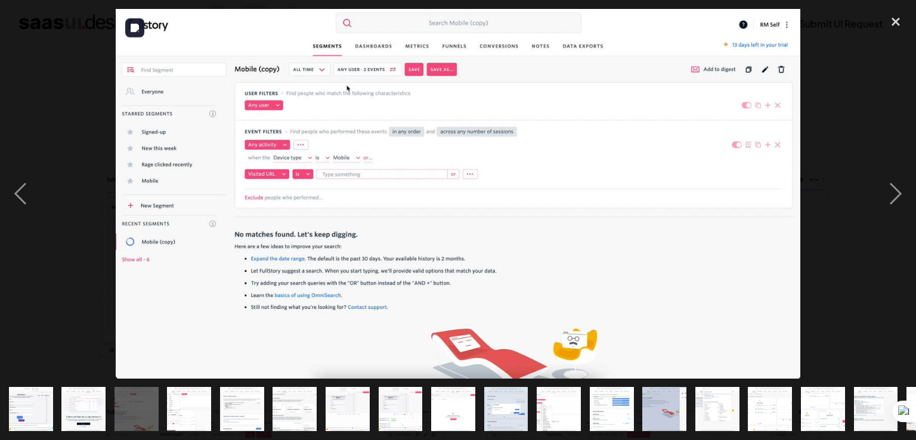
click at [303, 103] on img at bounding box center [458, 194] width 685 height 370
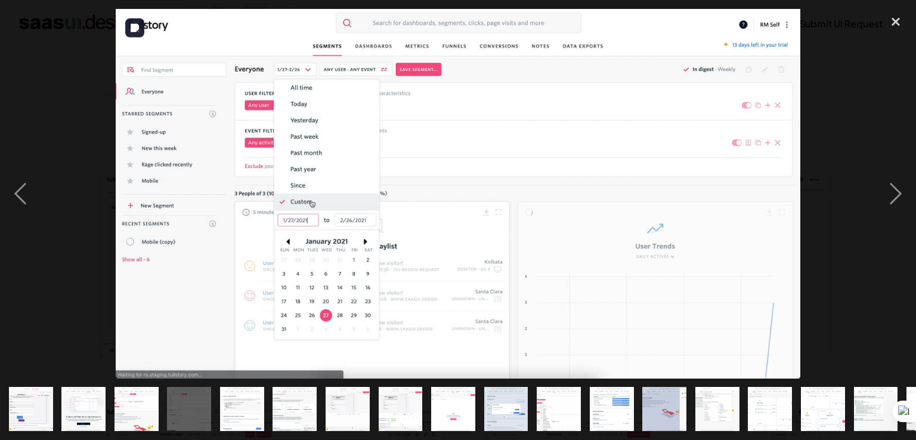
click at [303, 103] on div at bounding box center [458, 194] width 916 height 370
click at [19, 200] on div "previous image" at bounding box center [20, 194] width 41 height 370
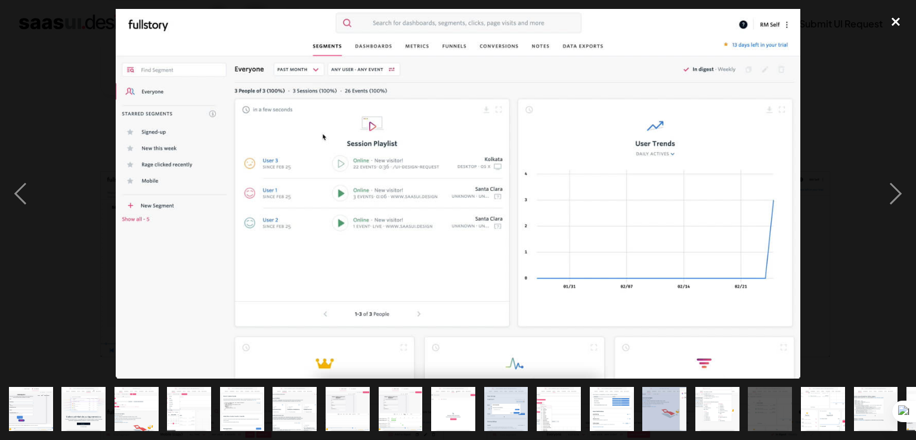
click at [897, 19] on div "close lightbox" at bounding box center [896, 22] width 41 height 26
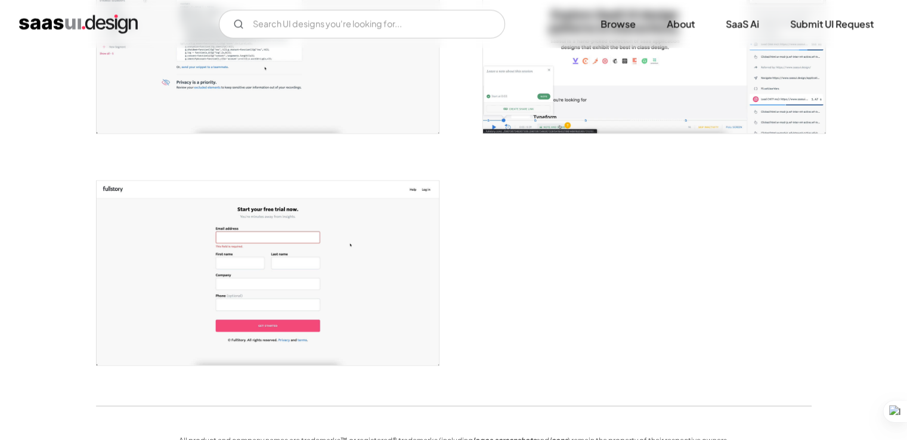
scroll to position [2212, 0]
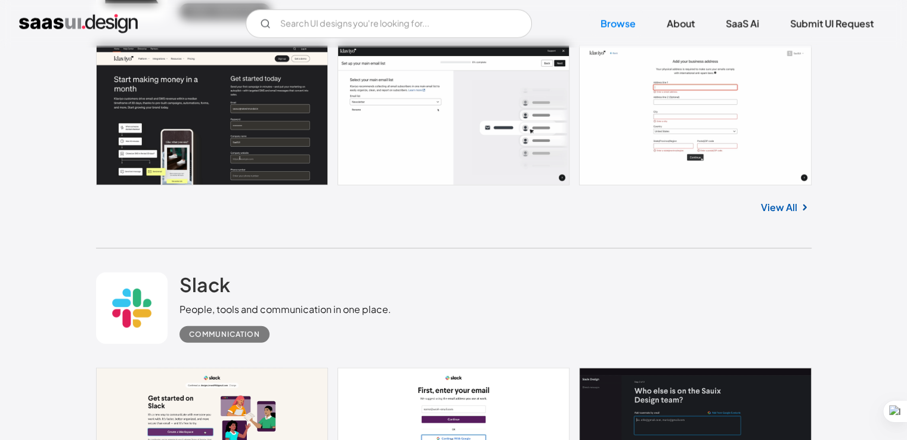
scroll to position [16597, 0]
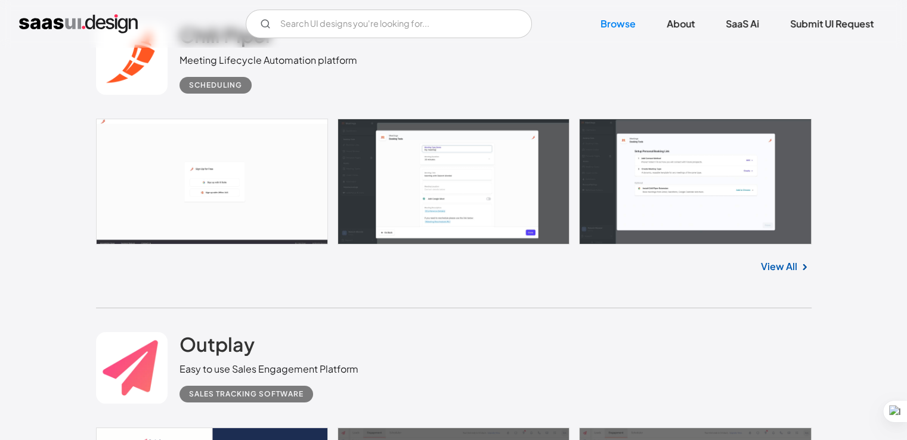
scroll to position [18113, 0]
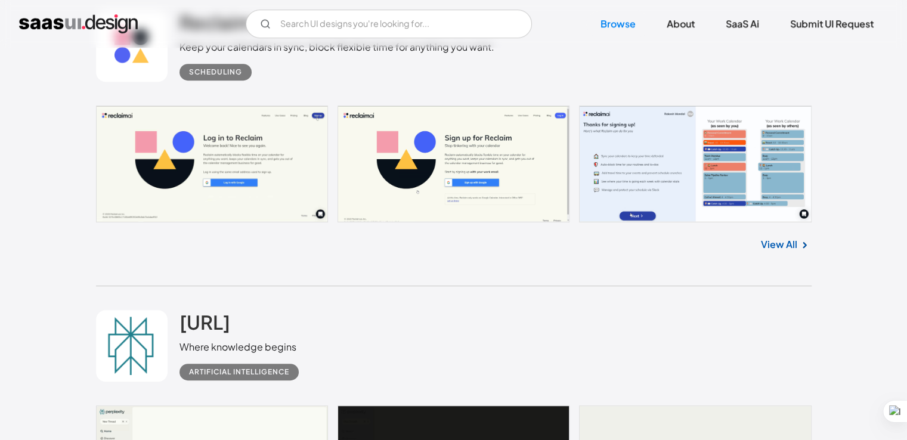
scroll to position [18740, 0]
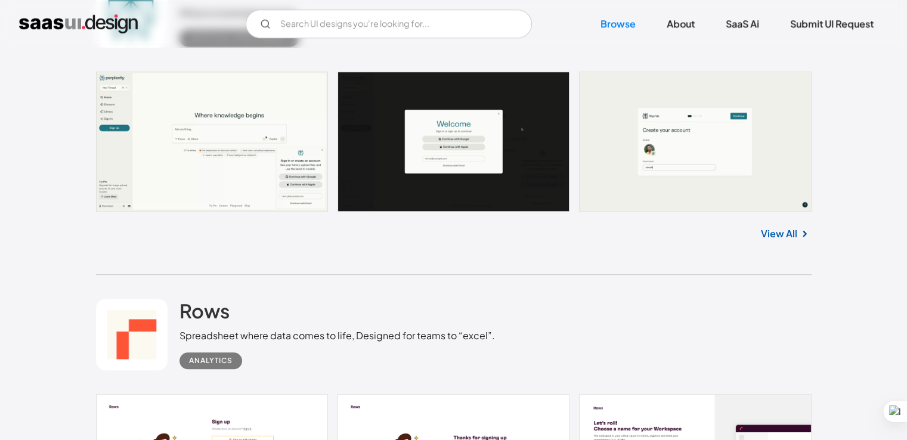
scroll to position [19075, 0]
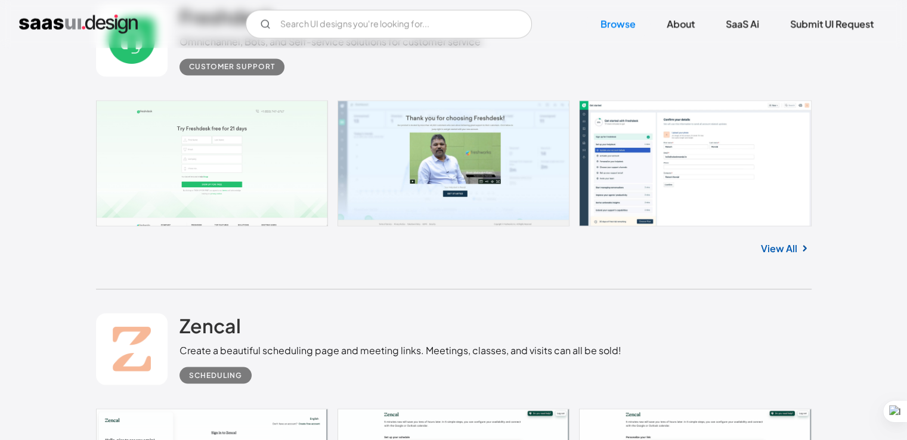
scroll to position [20332, 0]
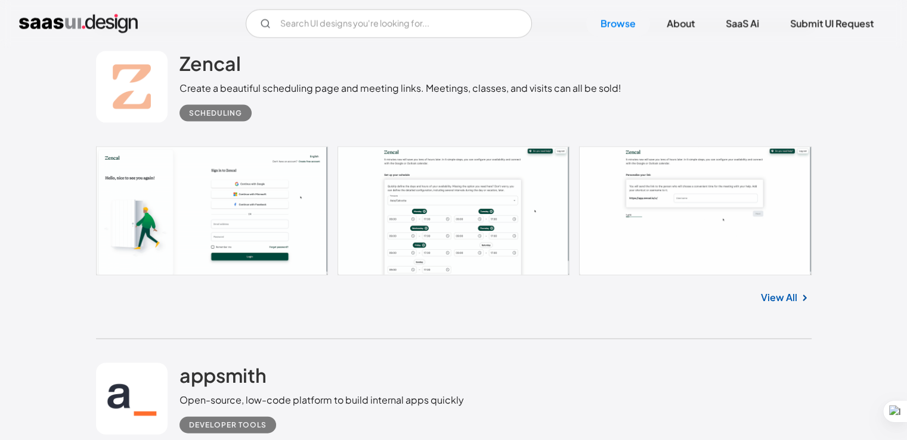
scroll to position [20634, 0]
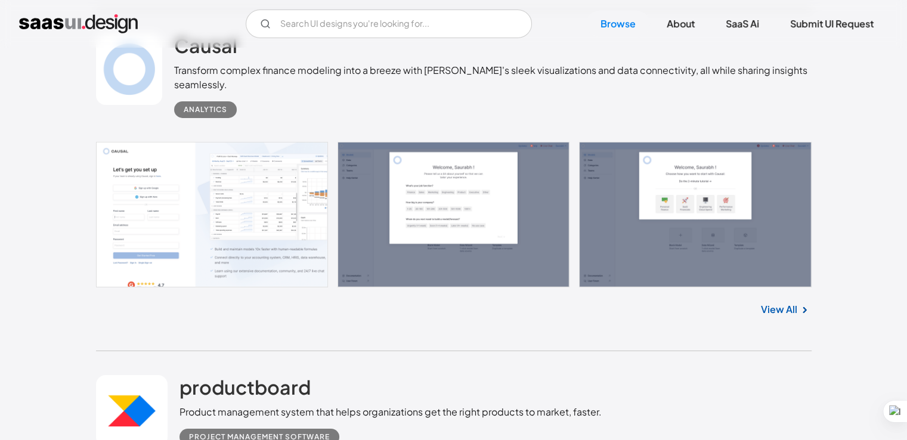
scroll to position [22208, 0]
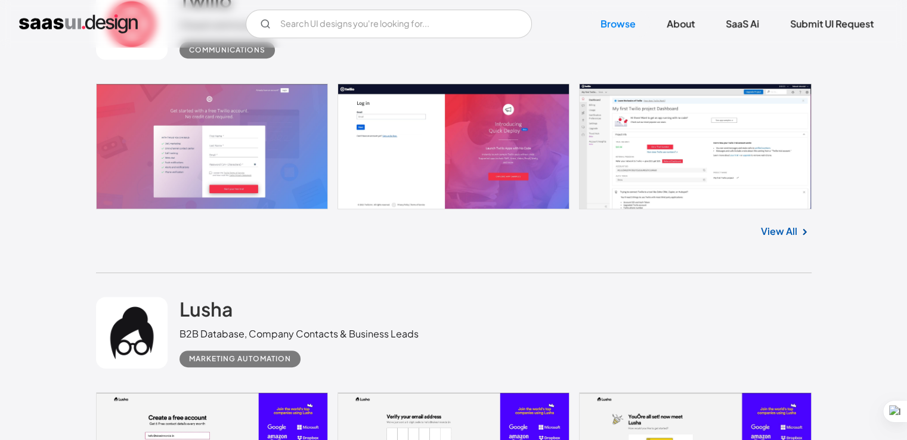
scroll to position [23213, 0]
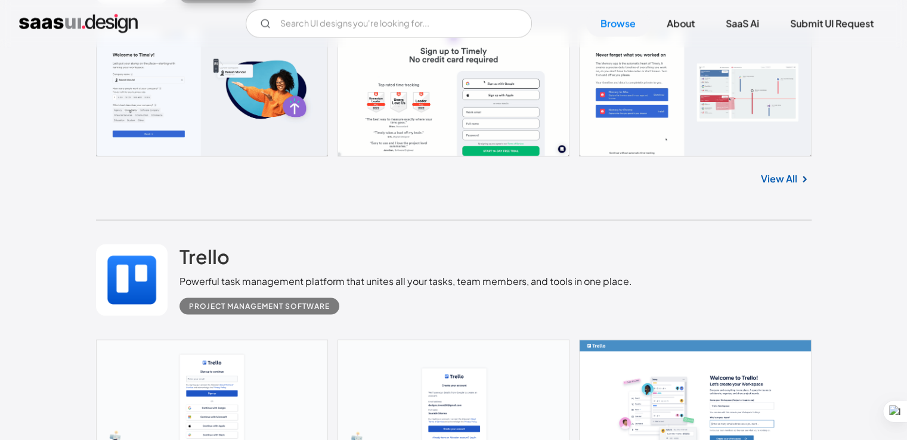
scroll to position [25134, 0]
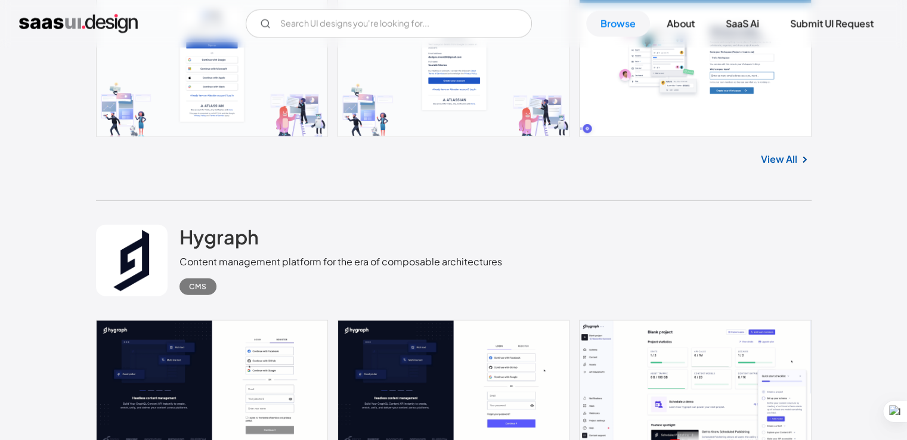
scroll to position [25483, 0]
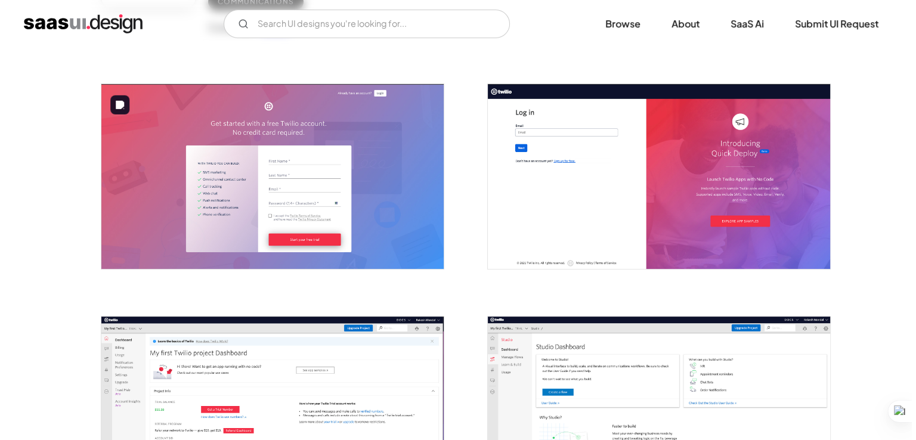
scroll to position [193, 0]
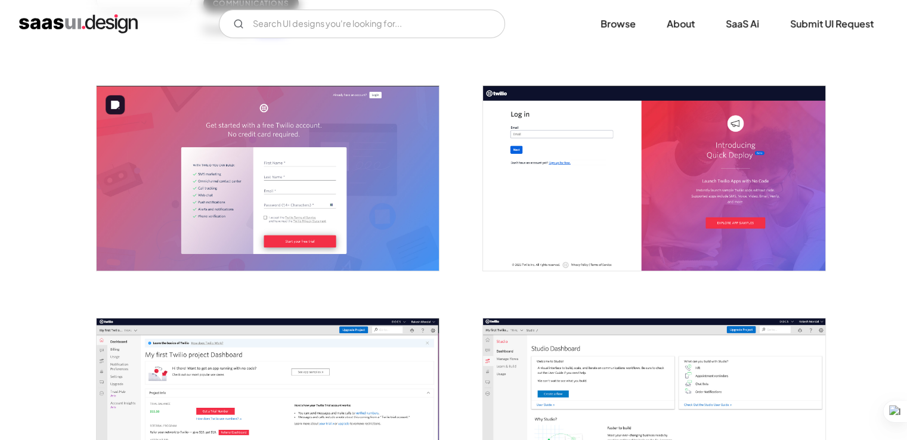
click at [336, 178] on img "open lightbox" at bounding box center [268, 178] width 342 height 184
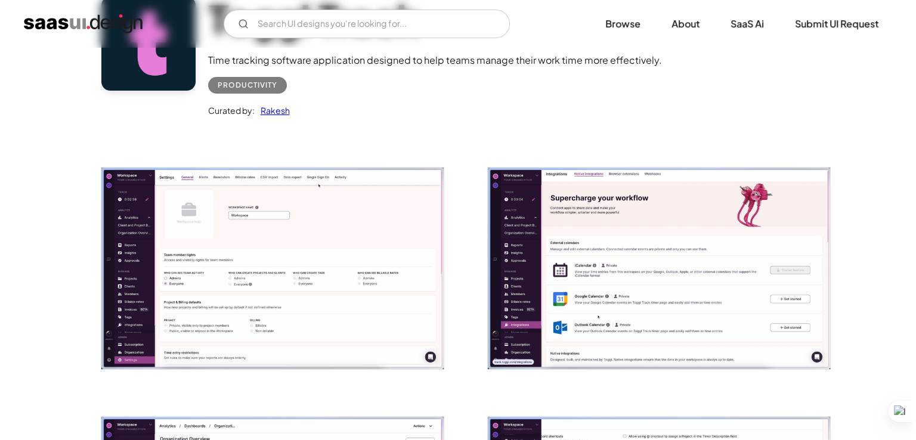
scroll to position [113, 0]
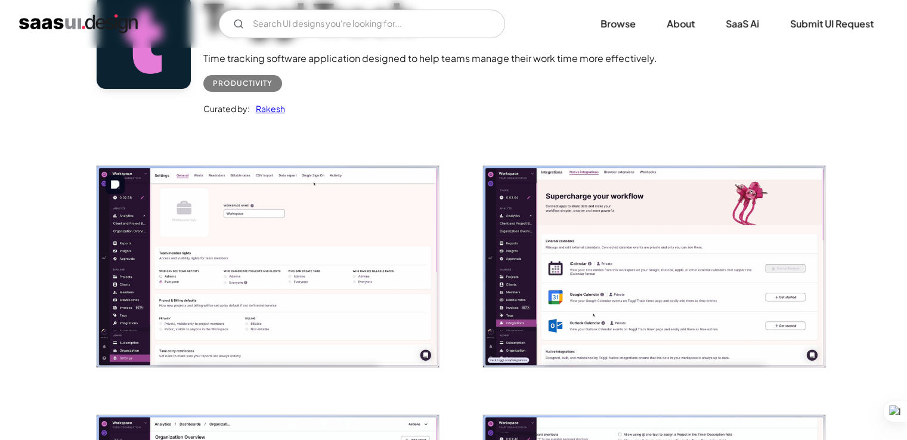
click at [322, 249] on img "open lightbox" at bounding box center [268, 267] width 342 height 202
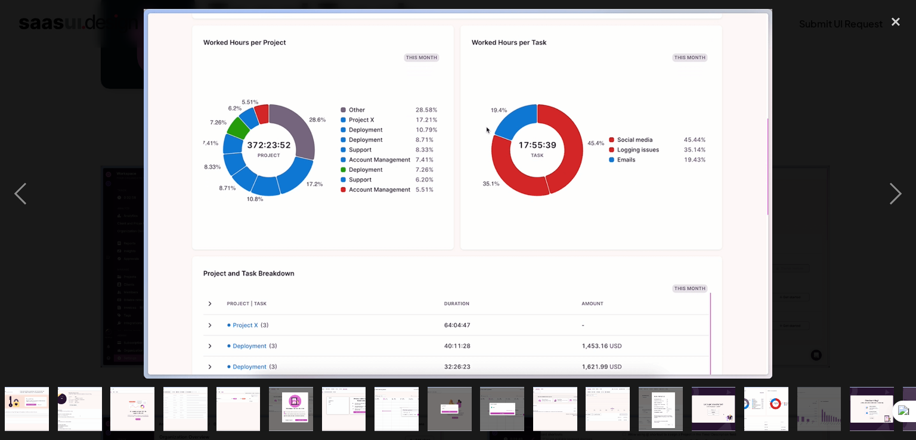
scroll to position [0, 200]
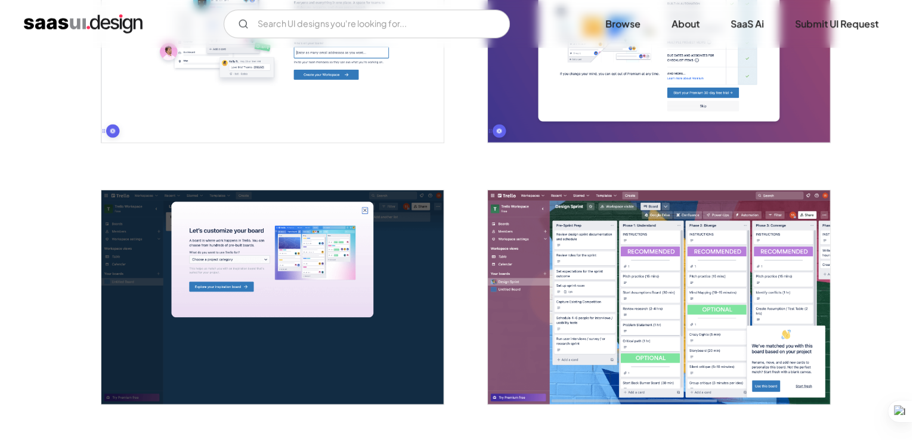
scroll to position [660, 0]
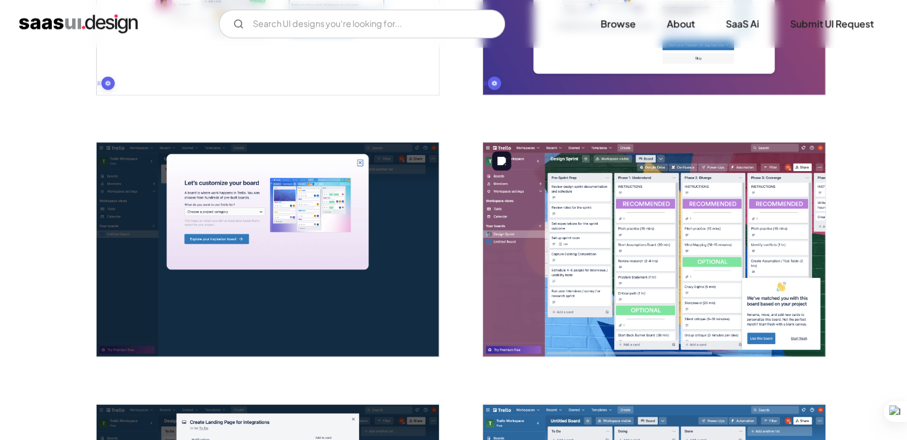
click at [525, 180] on img "open lightbox" at bounding box center [654, 250] width 342 height 214
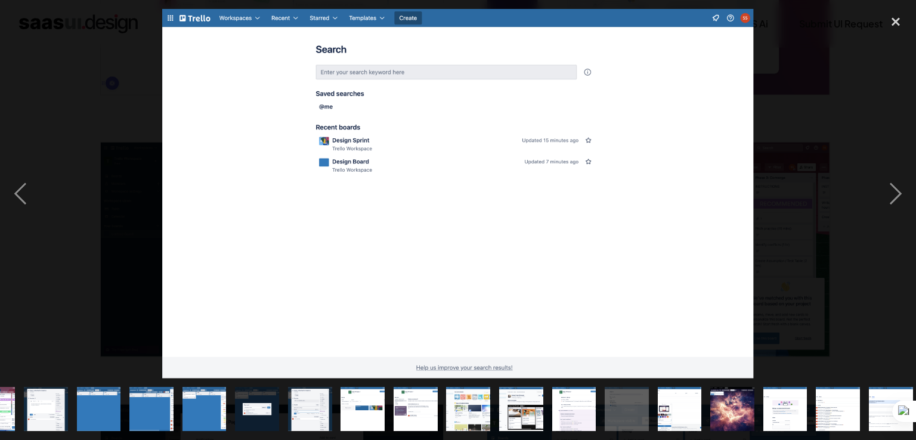
scroll to position [0, 307]
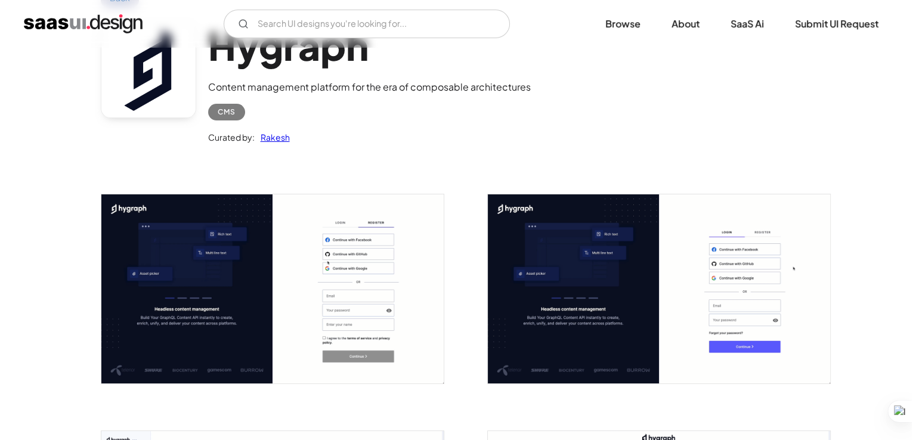
scroll to position [88, 0]
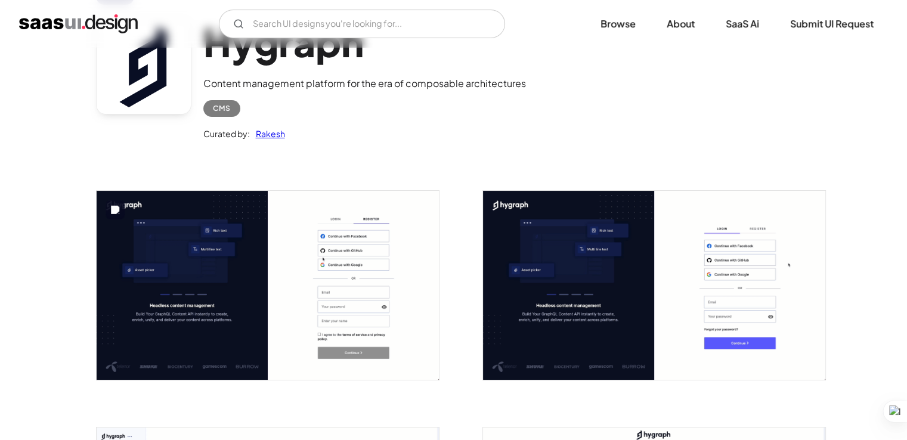
click at [231, 274] on img "open lightbox" at bounding box center [268, 285] width 342 height 189
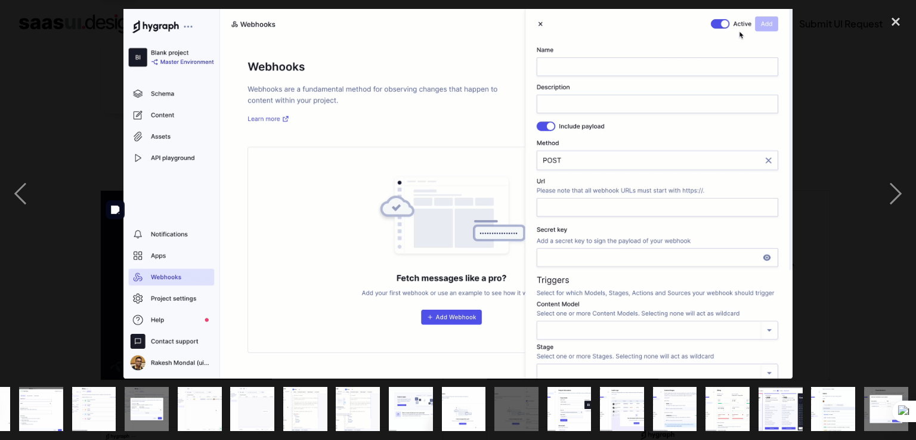
scroll to position [0, 412]
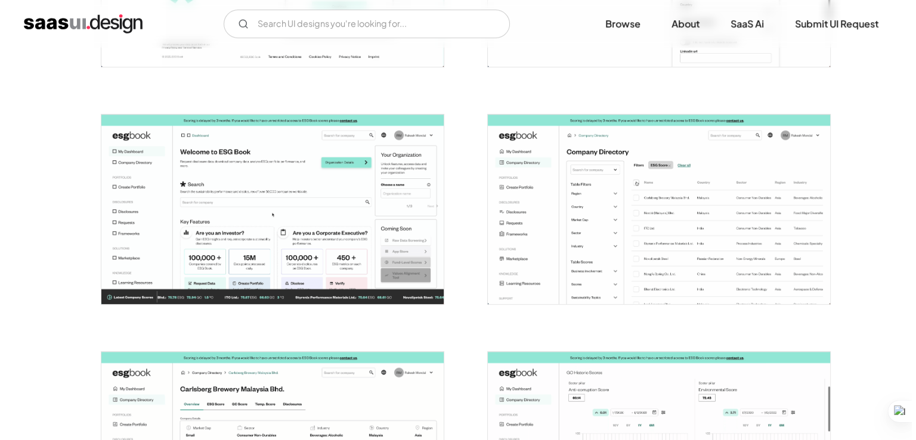
scroll to position [403, 0]
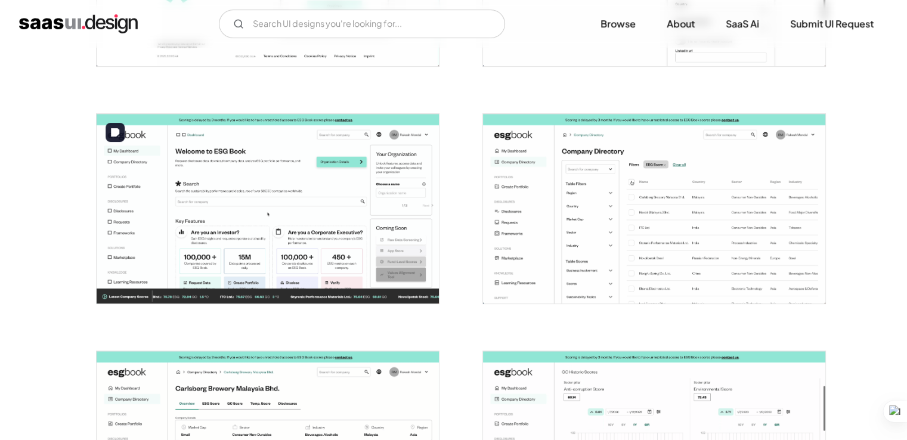
click at [310, 192] on img "open lightbox" at bounding box center [268, 209] width 342 height 190
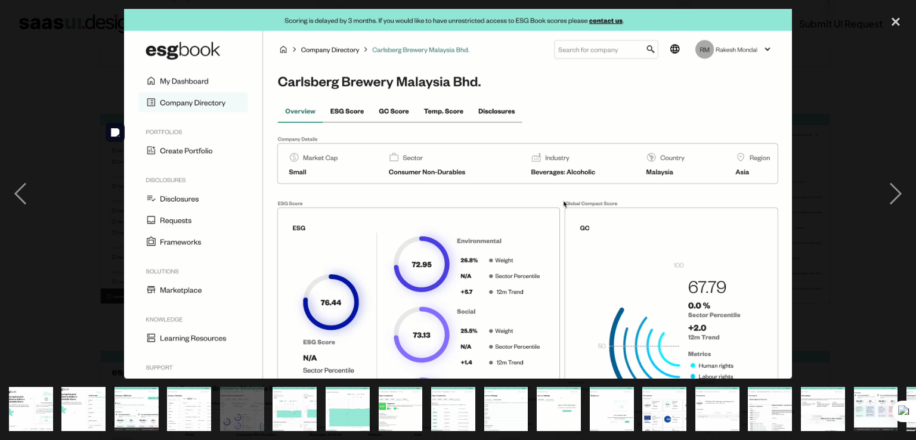
click at [310, 192] on img at bounding box center [458, 194] width 668 height 370
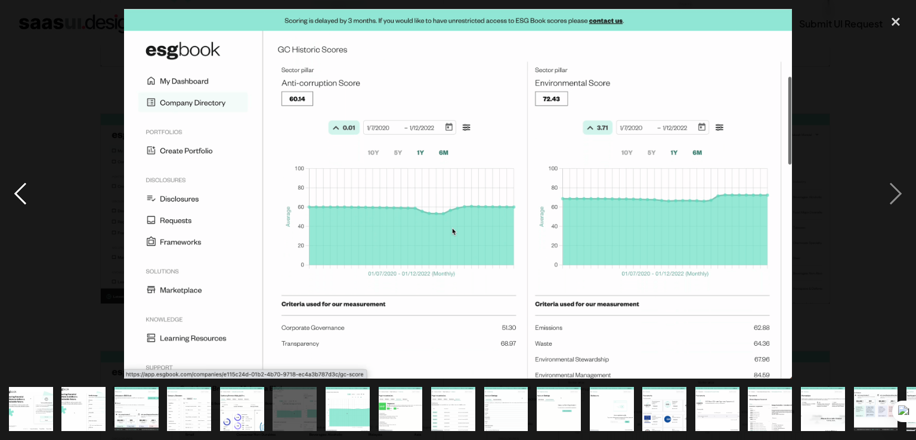
click at [14, 203] on div "previous image" at bounding box center [20, 194] width 41 height 370
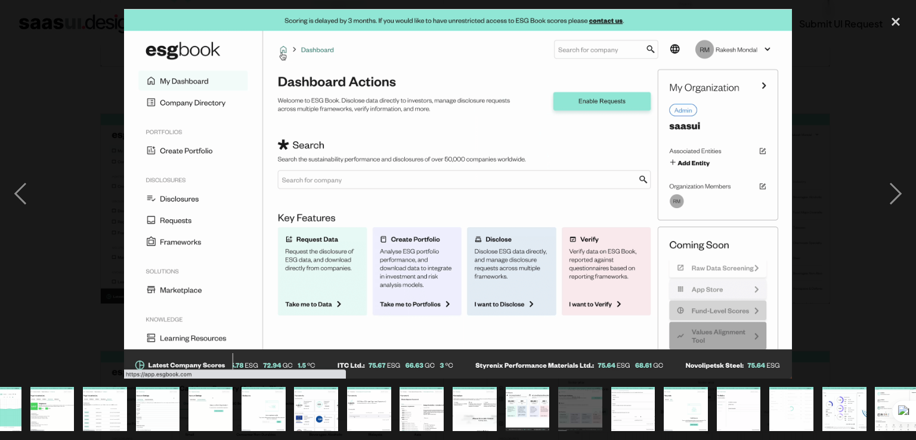
scroll to position [0, 359]
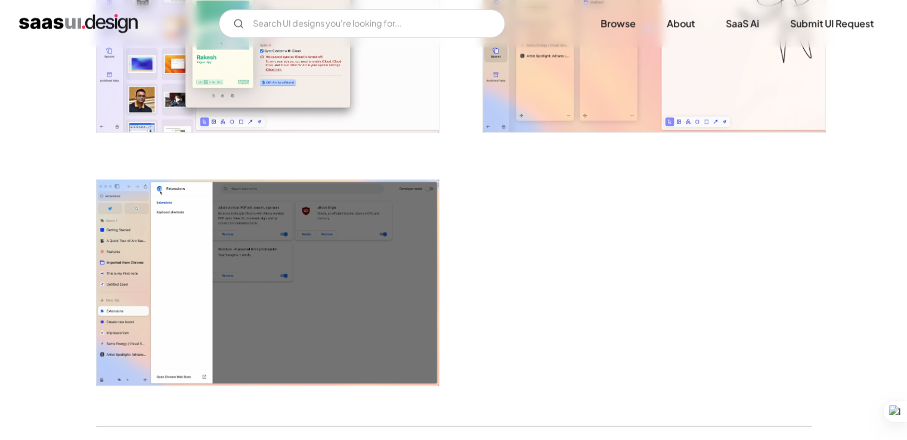
scroll to position [2669, 0]
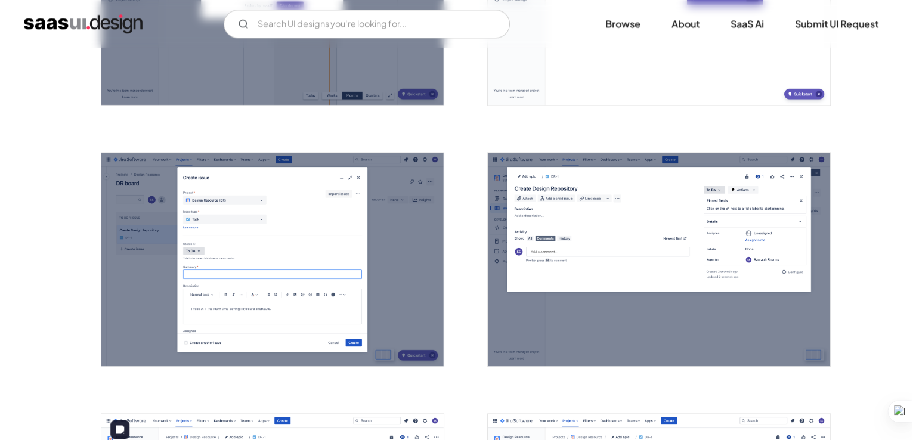
scroll to position [1697, 0]
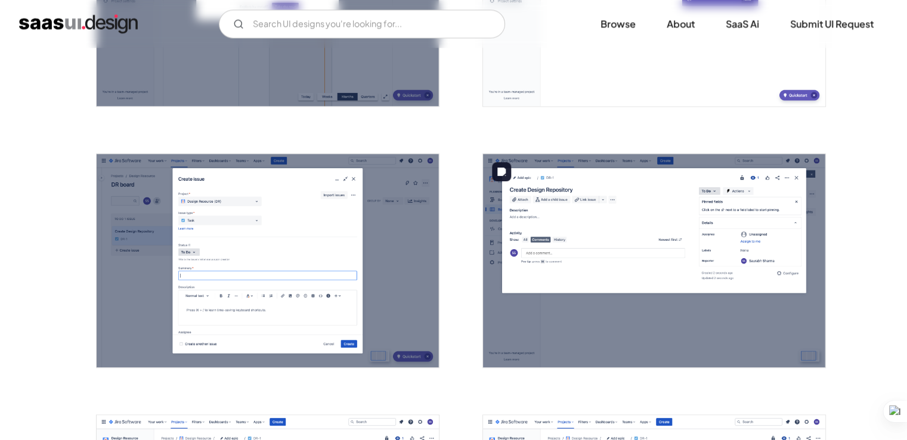
click at [539, 225] on img "open lightbox" at bounding box center [654, 261] width 342 height 214
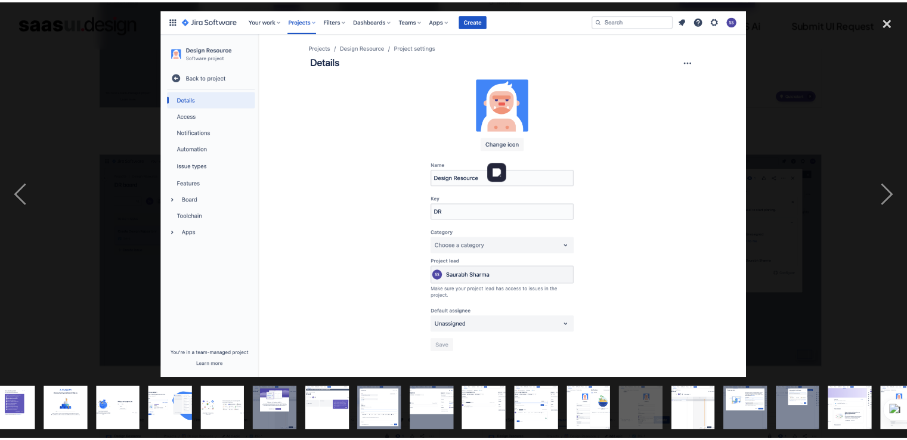
scroll to position [0, 359]
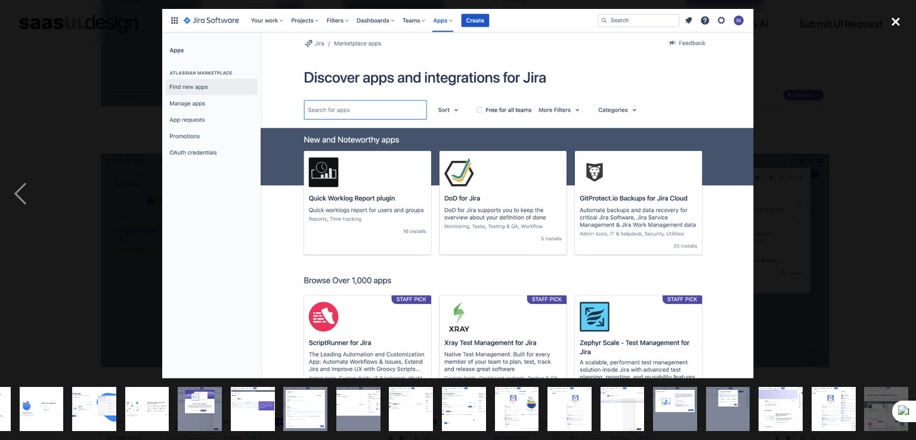
click at [895, 24] on div "close lightbox" at bounding box center [896, 22] width 41 height 26
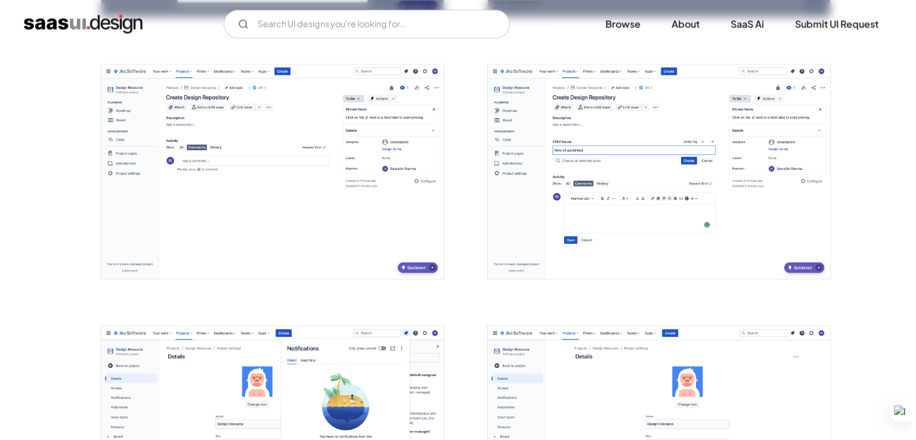
scroll to position [2049, 0]
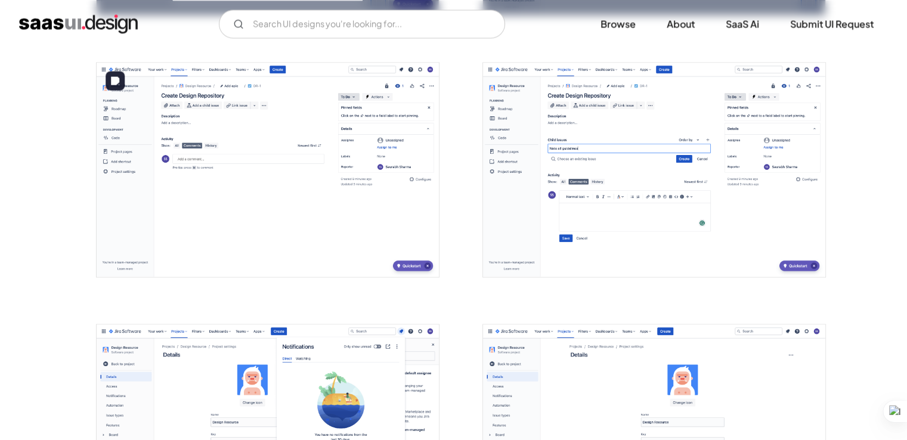
click at [284, 167] on img "open lightbox" at bounding box center [268, 170] width 342 height 214
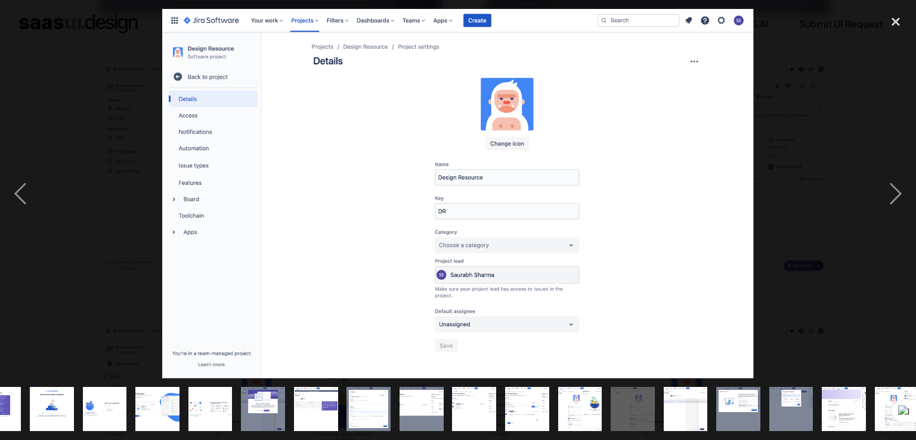
scroll to position [0, 359]
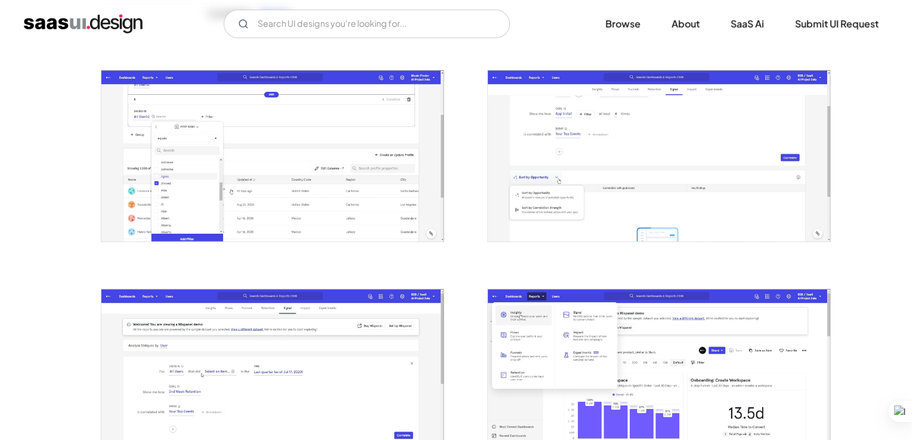
scroll to position [210, 0]
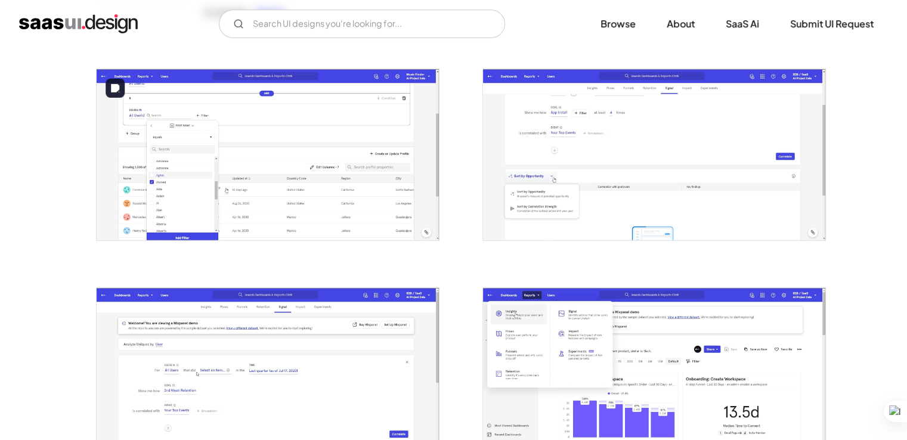
click at [370, 174] on img "open lightbox" at bounding box center [268, 154] width 342 height 171
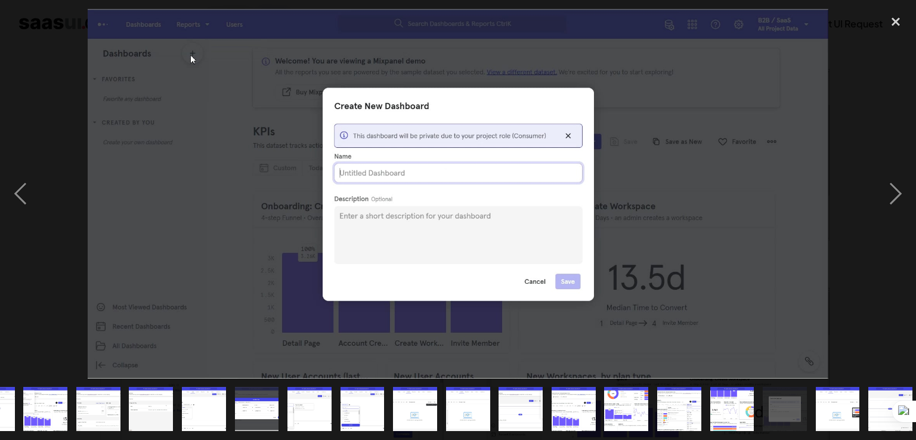
scroll to position [0, 148]
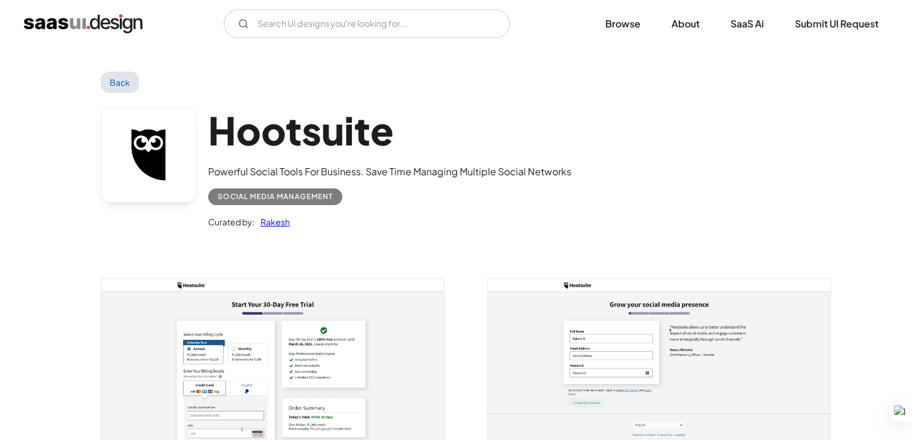
scroll to position [122, 0]
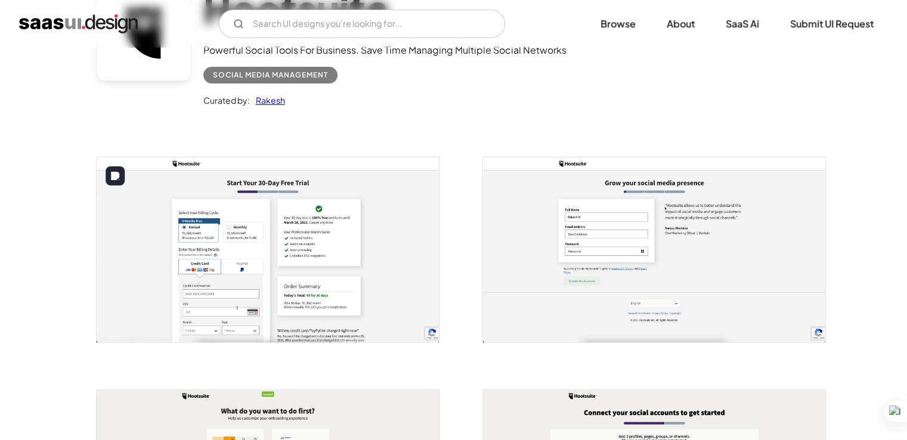
click at [307, 257] on img "open lightbox" at bounding box center [268, 250] width 342 height 185
